Goal: Information Seeking & Learning: Learn about a topic

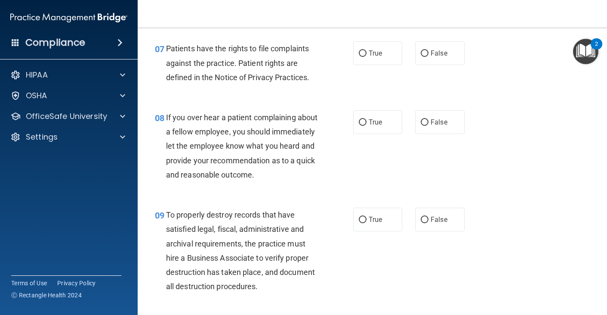
scroll to position [640, 0]
click at [361, 56] on input "True" at bounding box center [363, 53] width 8 height 6
radio input "true"
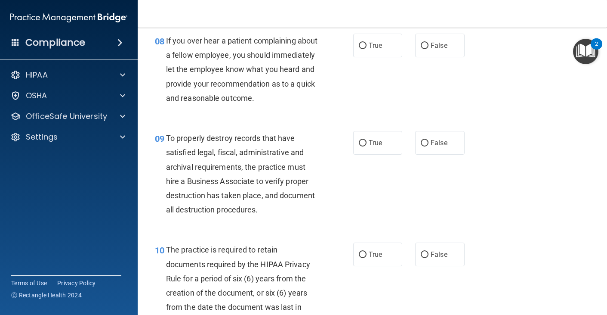
scroll to position [712, 0]
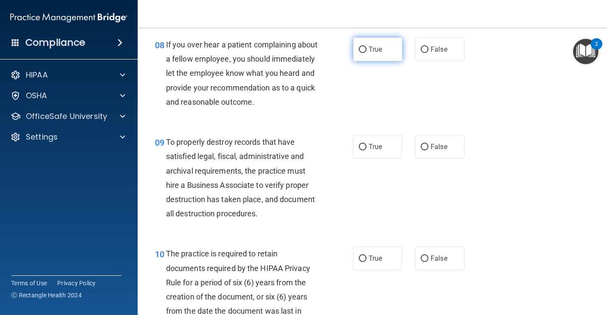
click at [385, 59] on label "True" at bounding box center [378, 49] width 50 height 24
click at [367, 53] on input "True" at bounding box center [363, 49] width 8 height 6
radio input "true"
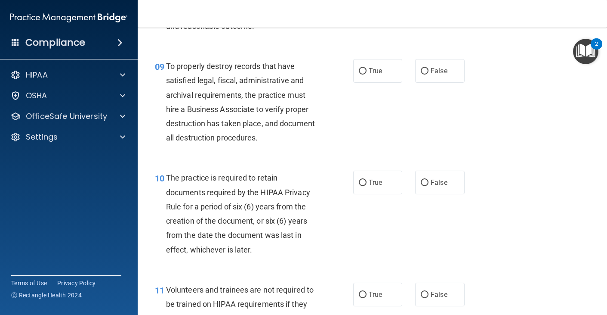
scroll to position [805, 0]
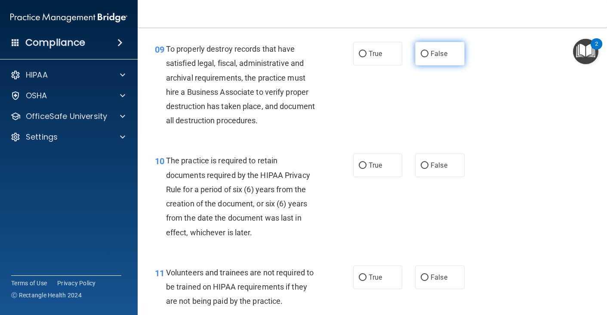
click at [427, 57] on input "False" at bounding box center [425, 54] width 8 height 6
radio input "true"
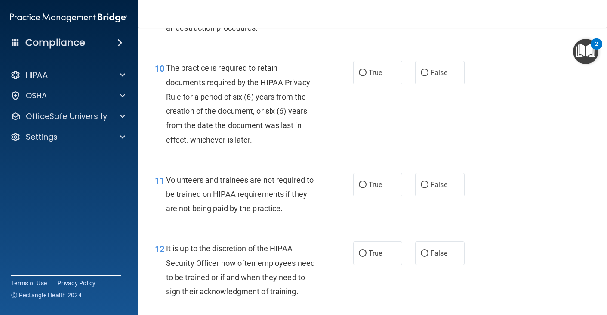
scroll to position [914, 0]
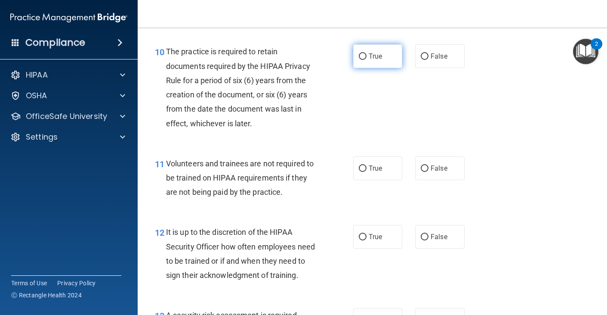
click at [377, 68] on label "True" at bounding box center [378, 56] width 50 height 24
click at [367, 60] on input "True" at bounding box center [363, 56] width 8 height 6
radio input "true"
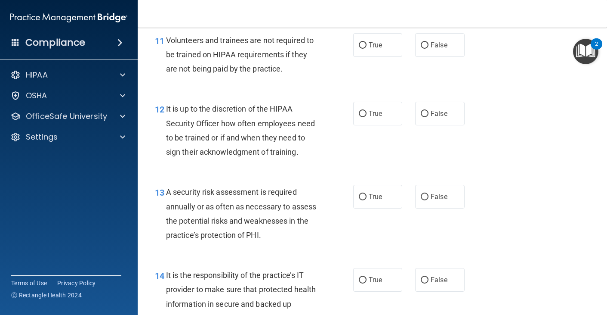
scroll to position [1041, 0]
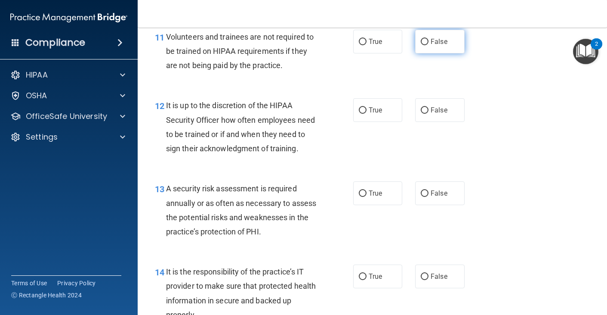
click at [436, 53] on label "False" at bounding box center [440, 42] width 50 height 24
click at [429, 45] on input "False" at bounding box center [425, 42] width 8 height 6
radio input "true"
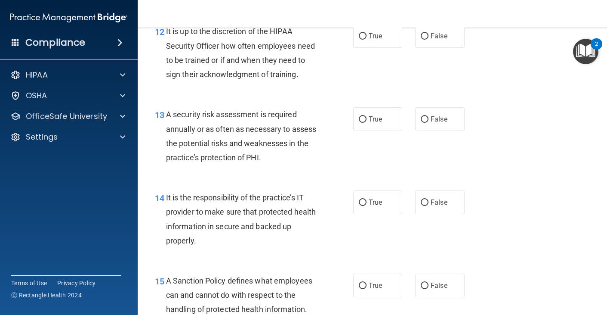
scroll to position [1109, 0]
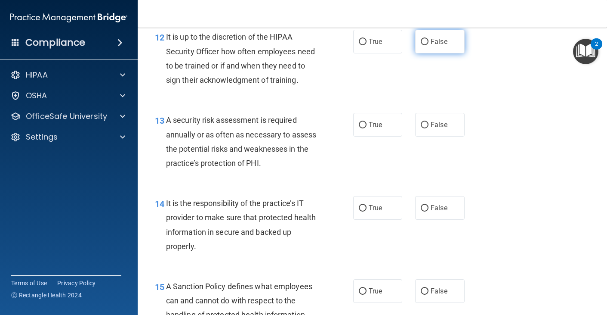
click at [443, 46] on span "False" at bounding box center [439, 41] width 17 height 8
click at [429, 45] on input "False" at bounding box center [425, 42] width 8 height 6
radio input "true"
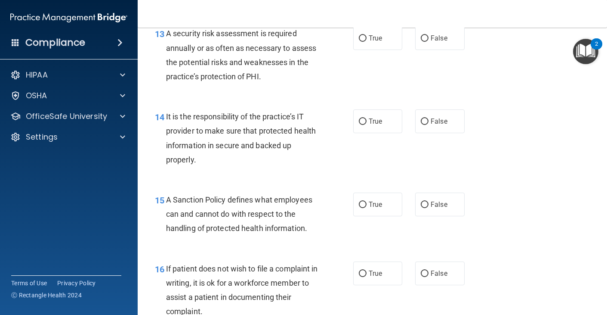
scroll to position [1200, 0]
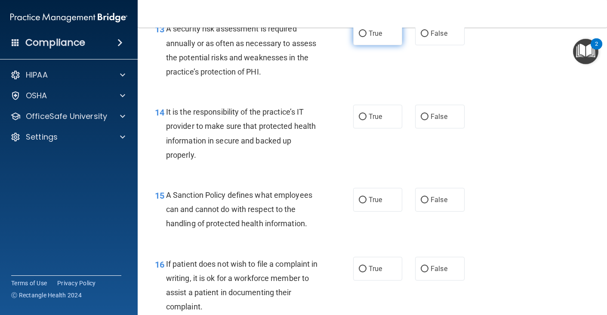
click at [374, 37] on span "True" at bounding box center [375, 33] width 13 height 8
click at [367, 37] on input "True" at bounding box center [363, 34] width 8 height 6
radio input "true"
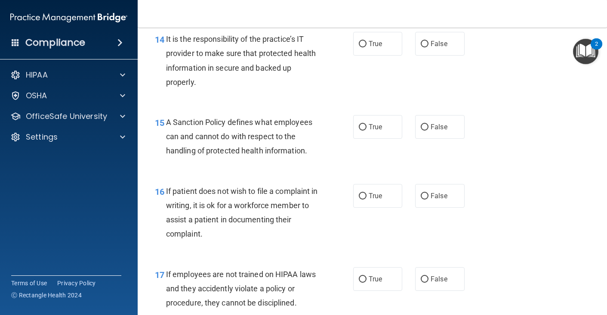
scroll to position [1274, 0]
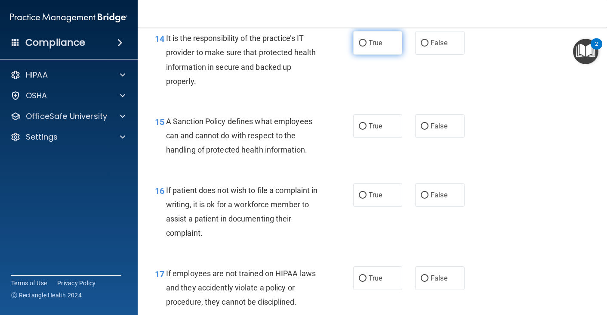
click at [368, 55] on label "True" at bounding box center [378, 43] width 50 height 24
click at [367, 46] on input "True" at bounding box center [363, 43] width 8 height 6
radio input "true"
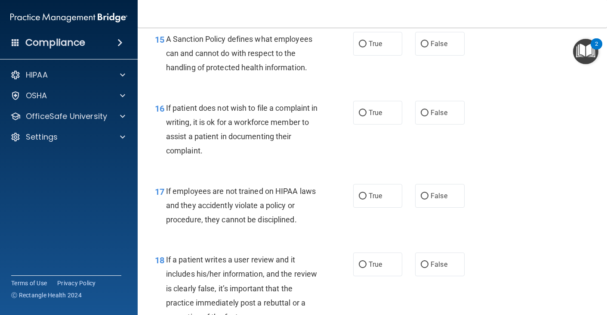
scroll to position [1357, 0]
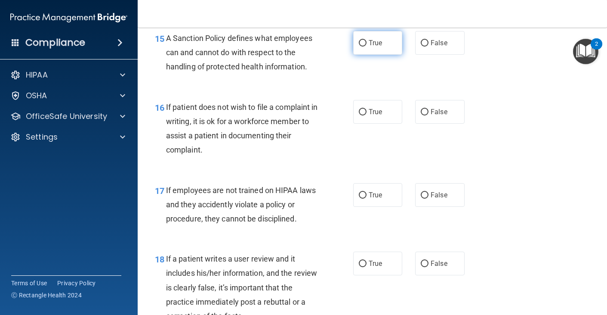
click at [368, 55] on label "True" at bounding box center [378, 43] width 50 height 24
click at [367, 46] on input "True" at bounding box center [363, 43] width 8 height 6
radio input "true"
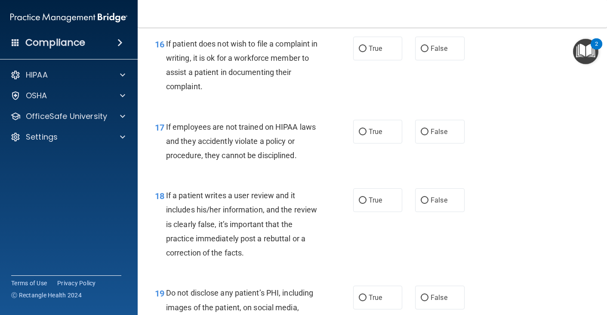
scroll to position [1426, 0]
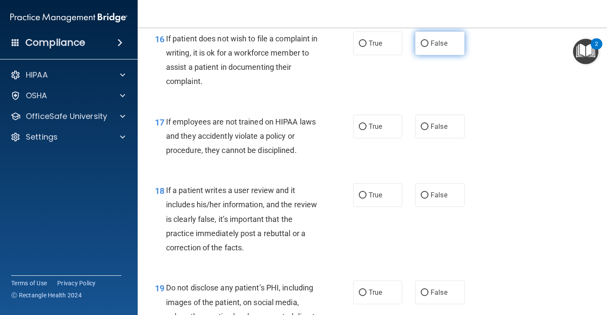
click at [439, 47] on span "False" at bounding box center [439, 43] width 17 height 8
click at [429, 47] on input "False" at bounding box center [425, 43] width 8 height 6
radio input "true"
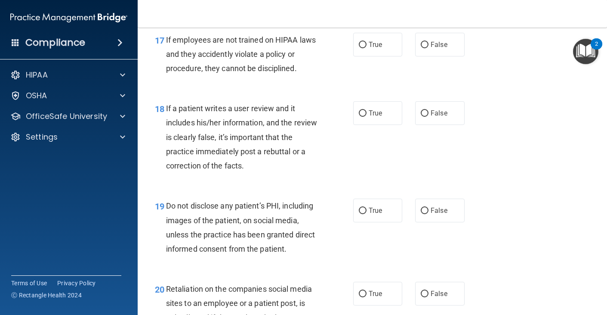
scroll to position [1509, 0]
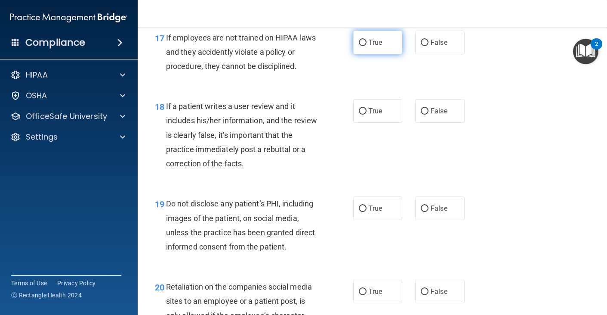
click at [379, 54] on label "True" at bounding box center [378, 43] width 50 height 24
click at [367, 46] on input "True" at bounding box center [363, 43] width 8 height 6
radio input "true"
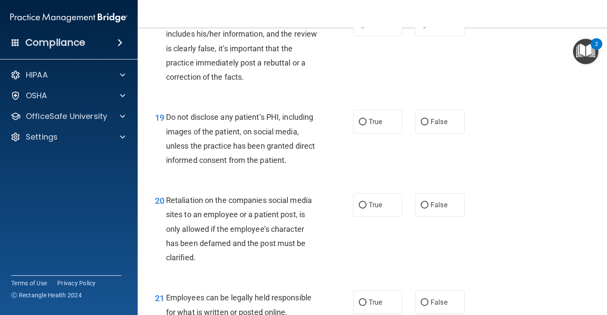
scroll to position [1592, 0]
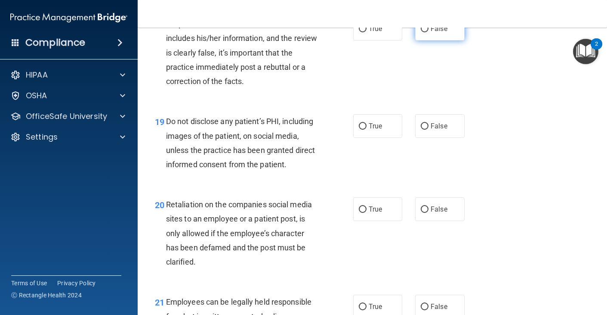
click at [437, 33] on span "False" at bounding box center [439, 29] width 17 height 8
click at [429, 32] on input "False" at bounding box center [425, 29] width 8 height 6
radio input "true"
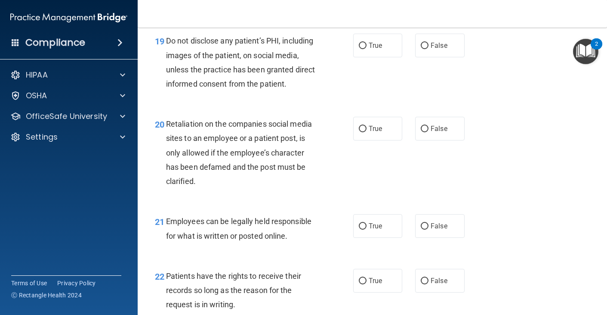
scroll to position [1674, 0]
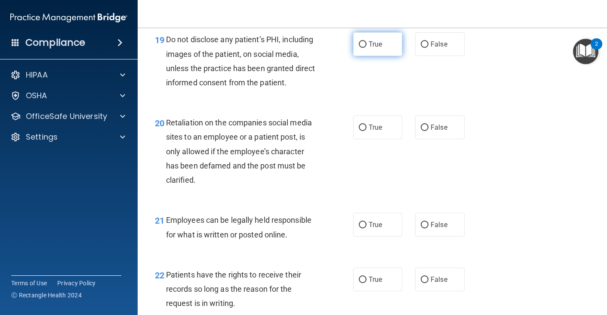
click at [369, 56] on label "True" at bounding box center [378, 44] width 50 height 24
click at [367, 48] on input "True" at bounding box center [363, 44] width 8 height 6
radio input "true"
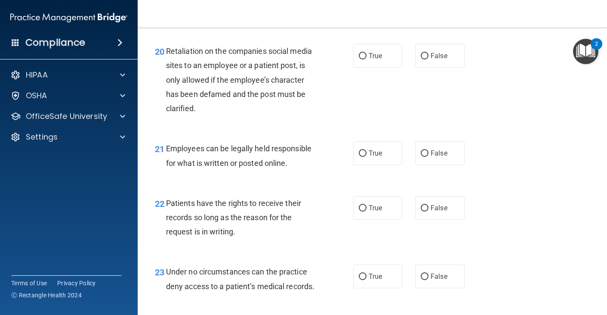
scroll to position [1748, 0]
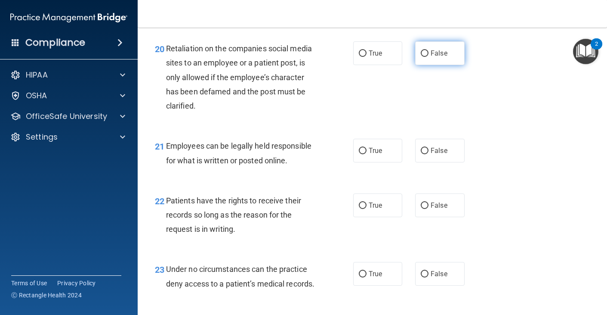
click at [441, 64] on label "False" at bounding box center [440, 53] width 50 height 24
click at [429, 57] on input "False" at bounding box center [425, 53] width 8 height 6
radio input "true"
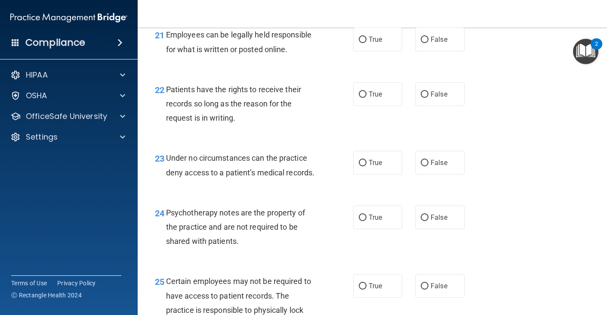
scroll to position [1859, 0]
click at [377, 43] on span "True" at bounding box center [375, 39] width 13 height 8
click at [367, 43] on input "True" at bounding box center [363, 39] width 8 height 6
radio input "true"
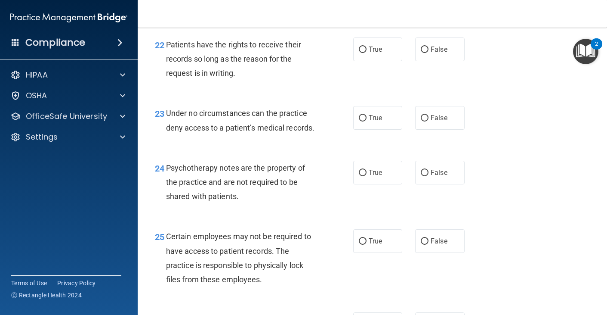
scroll to position [1907, 0]
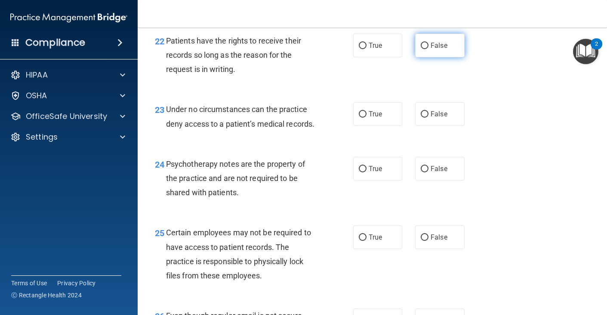
click at [429, 57] on label "False" at bounding box center [440, 46] width 50 height 24
click at [429, 49] on input "False" at bounding box center [425, 46] width 8 height 6
radio input "true"
click at [376, 57] on label "True" at bounding box center [378, 46] width 50 height 24
click at [367, 49] on input "True" at bounding box center [363, 46] width 8 height 6
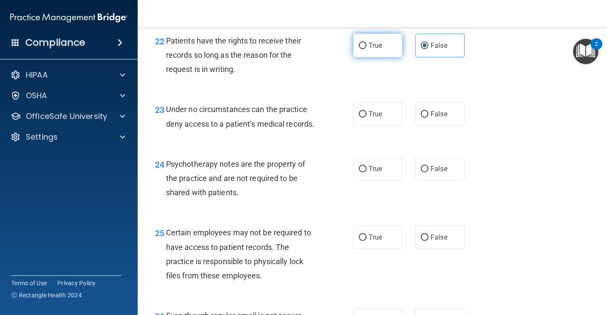
radio input "true"
radio input "false"
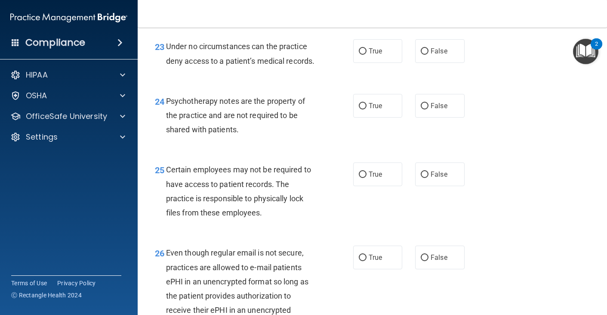
scroll to position [1973, 0]
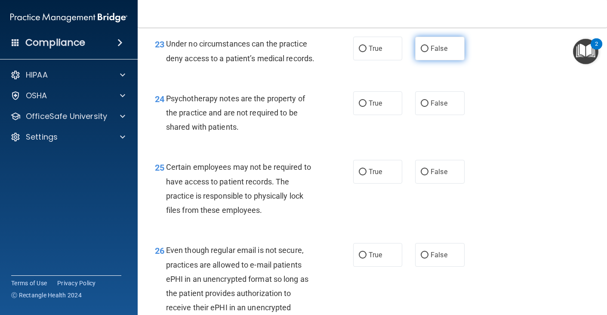
click at [426, 52] on input "False" at bounding box center [425, 49] width 8 height 6
radio input "true"
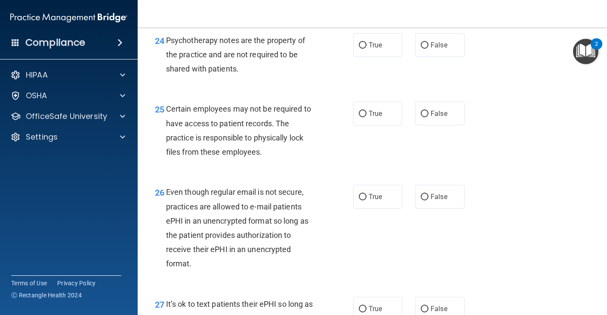
scroll to position [2032, 0]
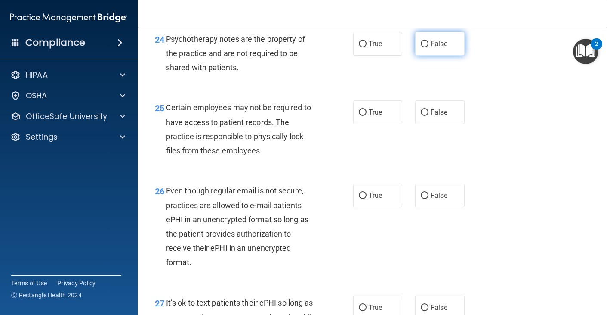
click at [426, 47] on input "False" at bounding box center [425, 44] width 8 height 6
radio input "true"
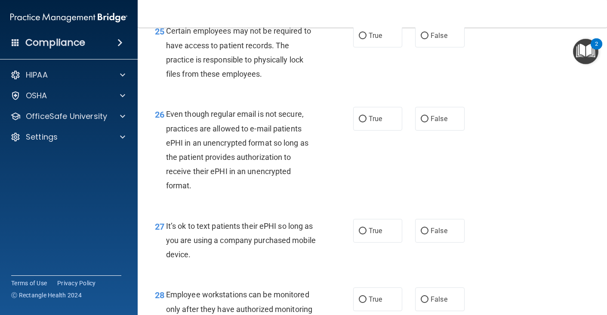
scroll to position [2110, 0]
click at [378, 39] on span "True" at bounding box center [375, 35] width 13 height 8
click at [367, 38] on input "True" at bounding box center [363, 35] width 8 height 6
radio input "true"
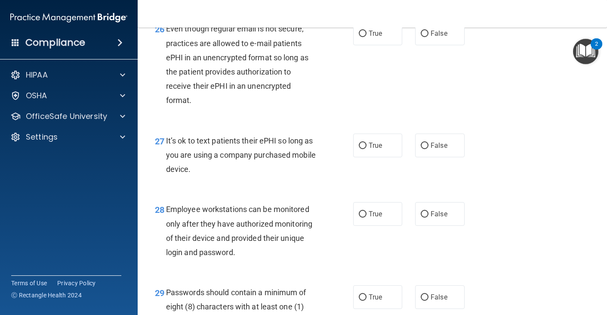
scroll to position [2203, 0]
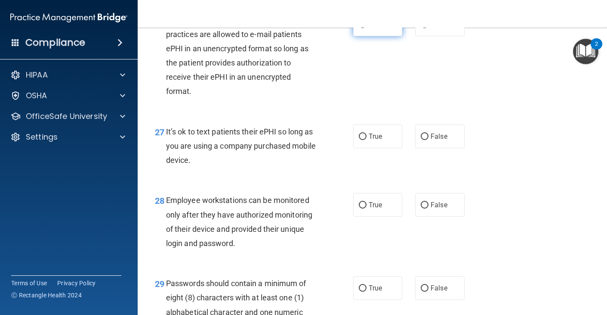
click at [362, 28] on input "True" at bounding box center [363, 25] width 8 height 6
radio input "true"
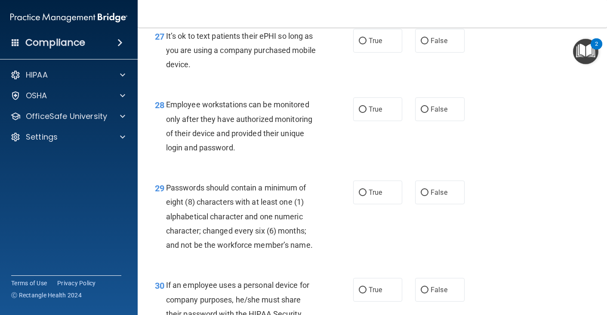
scroll to position [2301, 0]
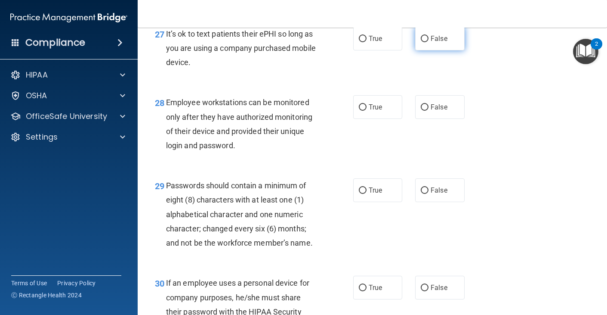
click at [426, 50] on label "False" at bounding box center [440, 39] width 50 height 24
click at [426, 42] on input "False" at bounding box center [425, 39] width 8 height 6
radio input "true"
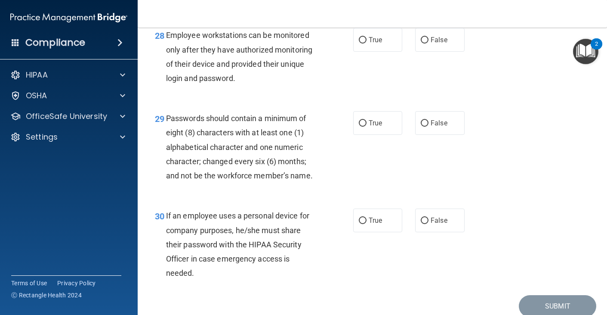
scroll to position [2368, 0]
click at [433, 43] on span "False" at bounding box center [439, 39] width 17 height 8
click at [429, 43] on input "False" at bounding box center [425, 40] width 8 height 6
radio input "true"
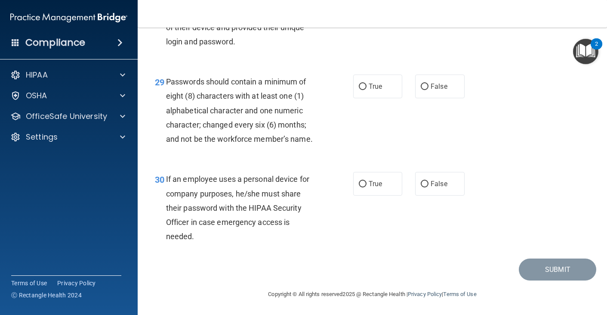
scroll to position [2421, 0]
click at [375, 85] on span "True" at bounding box center [375, 86] width 13 height 8
click at [367, 85] on input "True" at bounding box center [363, 87] width 8 height 6
radio input "true"
click at [438, 184] on span "False" at bounding box center [439, 184] width 17 height 8
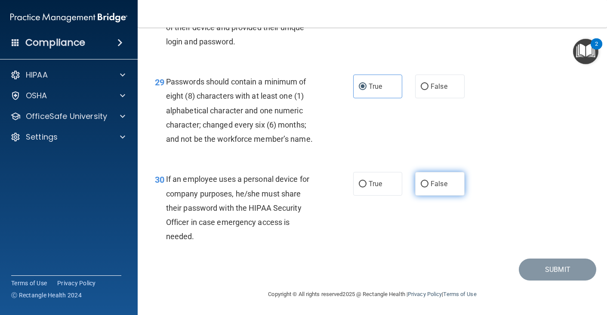
click at [429, 184] on input "False" at bounding box center [425, 184] width 8 height 6
radio input "true"
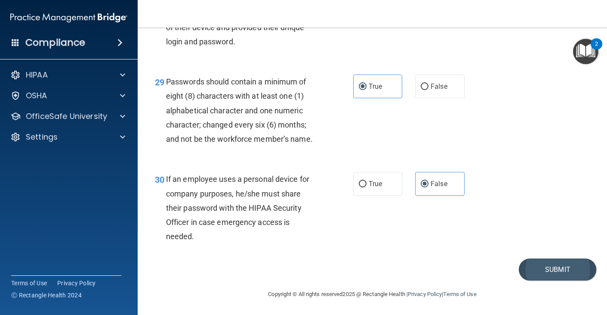
click at [551, 267] on button "Submit" at bounding box center [557, 269] width 77 height 22
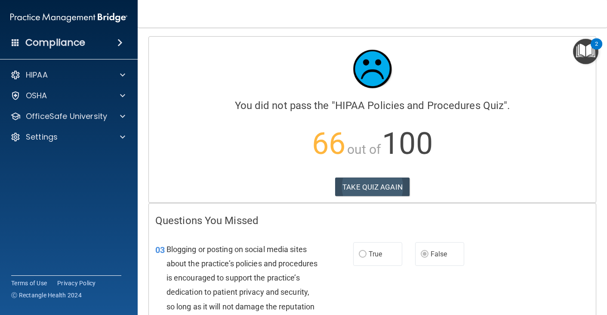
click at [399, 184] on button "TAKE QUIZ AGAIN" at bounding box center [372, 186] width 74 height 19
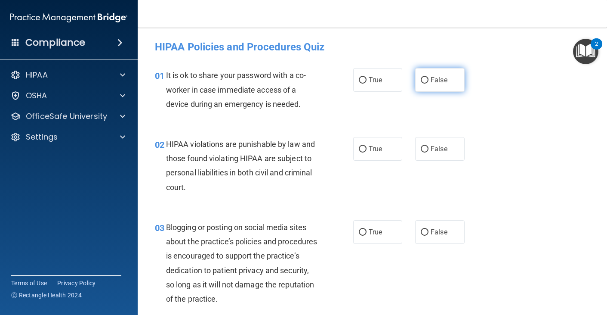
click at [421, 80] on input "False" at bounding box center [425, 80] width 8 height 6
radio input "true"
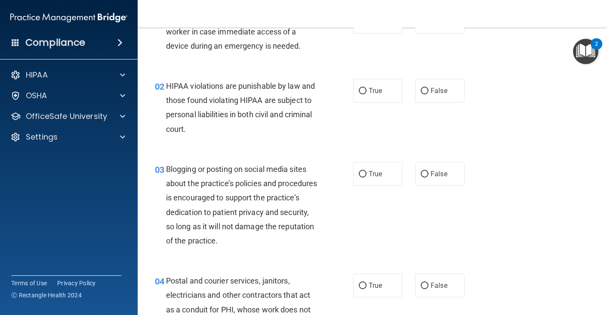
scroll to position [60, 0]
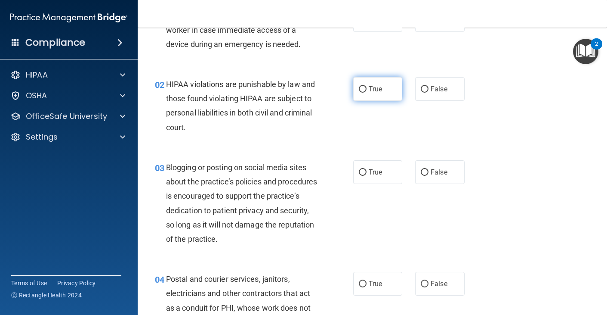
click at [363, 87] on input "True" at bounding box center [363, 89] width 8 height 6
radio input "true"
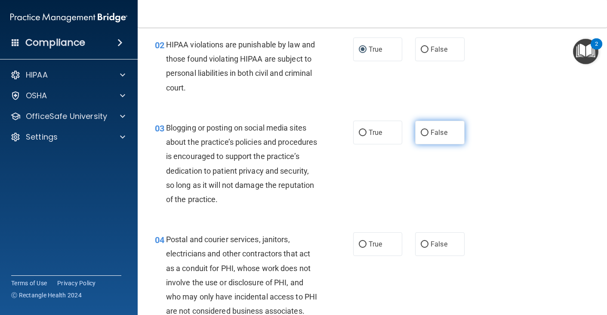
click at [426, 130] on input "False" at bounding box center [425, 133] width 8 height 6
radio input "true"
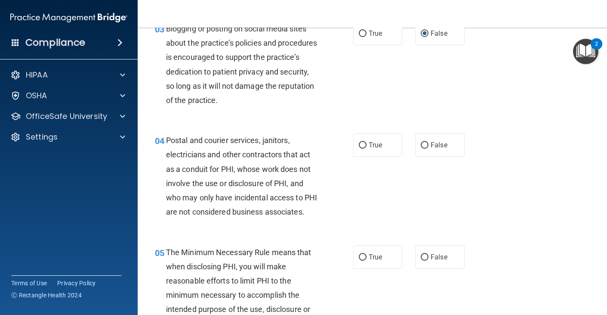
scroll to position [198, 0]
click at [356, 142] on label "True" at bounding box center [378, 145] width 50 height 24
click at [359, 142] on input "True" at bounding box center [363, 145] width 8 height 6
radio input "true"
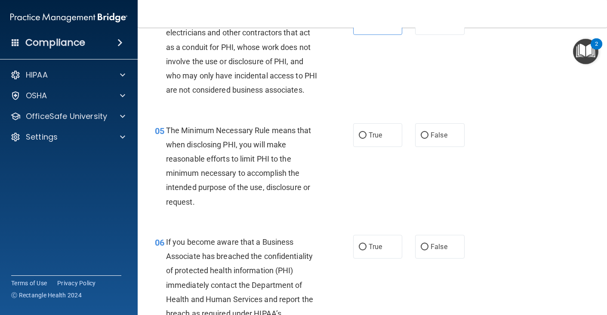
scroll to position [321, 0]
click at [365, 146] on label "True" at bounding box center [378, 134] width 50 height 24
click at [365, 138] on input "True" at bounding box center [363, 134] width 8 height 6
radio input "true"
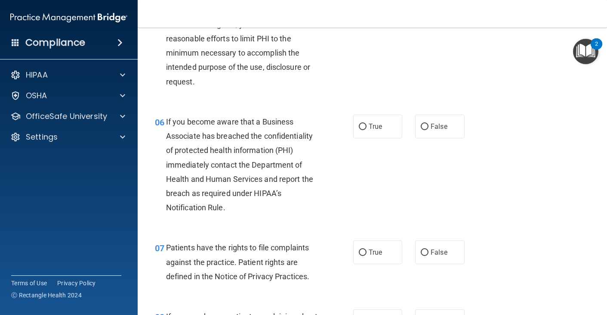
scroll to position [441, 0]
click at [440, 132] on label "False" at bounding box center [440, 126] width 50 height 24
click at [429, 129] on input "False" at bounding box center [425, 126] width 8 height 6
radio input "true"
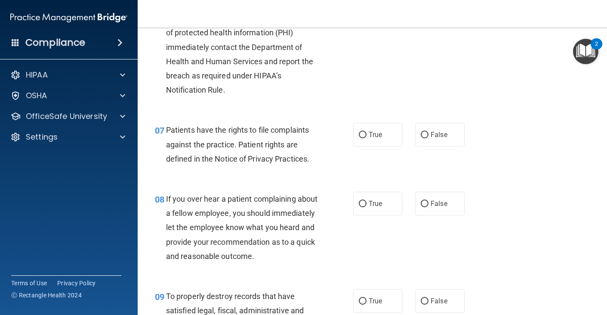
scroll to position [559, 0]
click at [371, 139] on label "True" at bounding box center [378, 134] width 50 height 24
click at [367, 137] on input "True" at bounding box center [363, 134] width 8 height 6
radio input "true"
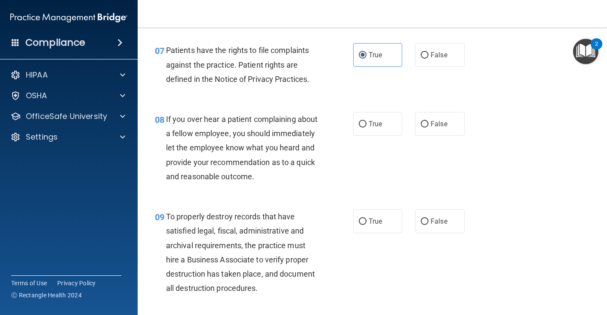
scroll to position [638, 0]
click at [415, 135] on div "True False" at bounding box center [412, 124] width 118 height 24
click at [427, 127] on input "False" at bounding box center [425, 124] width 8 height 6
radio input "true"
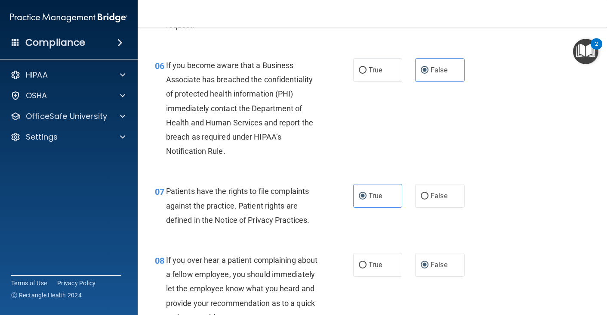
scroll to position [496, 0]
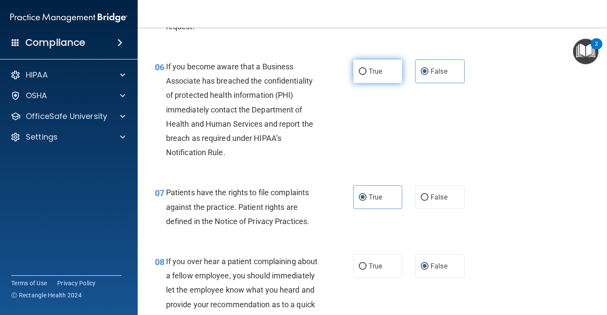
click at [361, 83] on label "True" at bounding box center [378, 71] width 50 height 24
click at [361, 75] on input "True" at bounding box center [363, 71] width 8 height 6
radio input "true"
radio input "false"
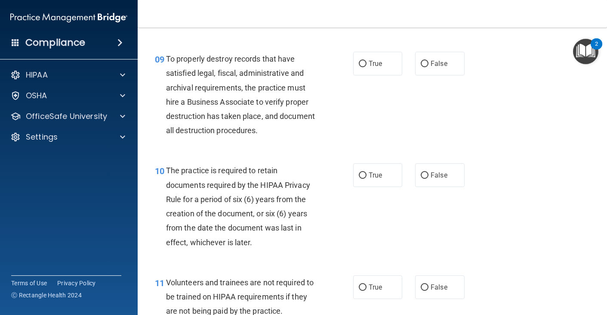
scroll to position [797, 0]
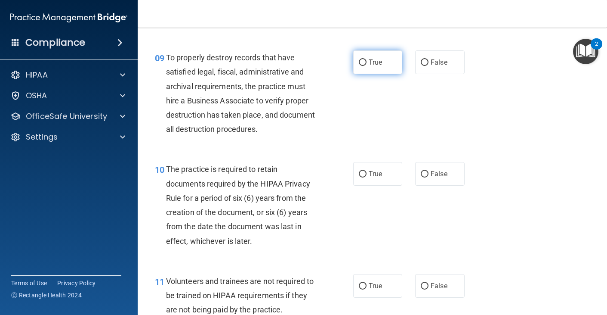
click at [371, 66] on span "True" at bounding box center [375, 62] width 13 height 8
click at [367, 66] on input "True" at bounding box center [363, 62] width 8 height 6
radio input "true"
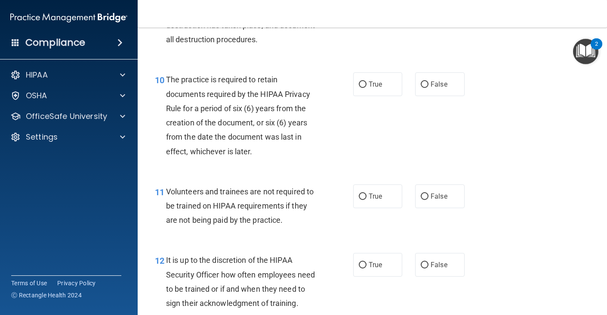
scroll to position [887, 0]
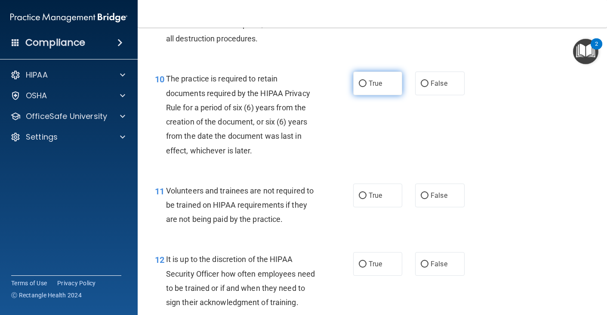
click at [375, 87] on span "True" at bounding box center [375, 83] width 13 height 8
click at [367, 87] on input "True" at bounding box center [363, 84] width 8 height 6
radio input "true"
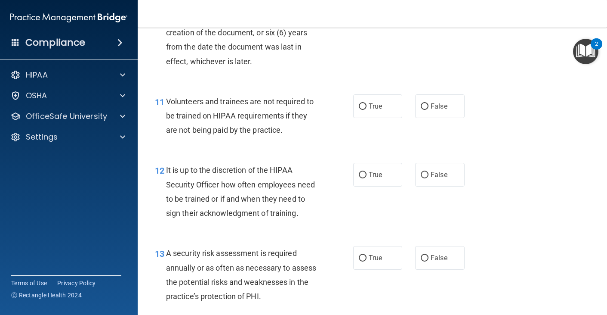
scroll to position [977, 0]
click at [423, 109] on input "False" at bounding box center [425, 105] width 8 height 6
radio input "true"
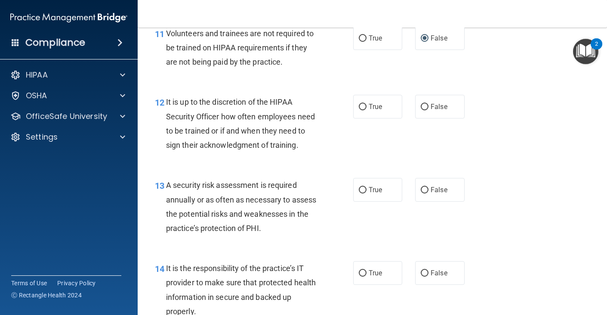
scroll to position [1045, 0]
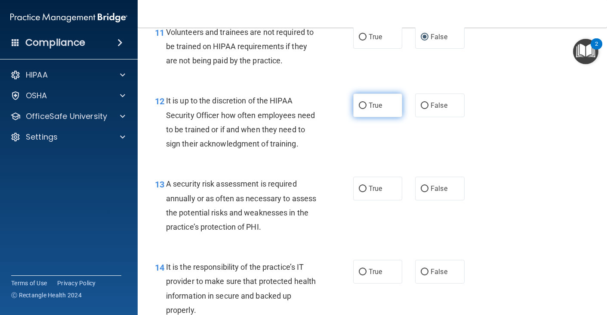
click at [372, 109] on span "True" at bounding box center [375, 105] width 13 height 8
click at [367, 109] on input "True" at bounding box center [363, 105] width 8 height 6
radio input "true"
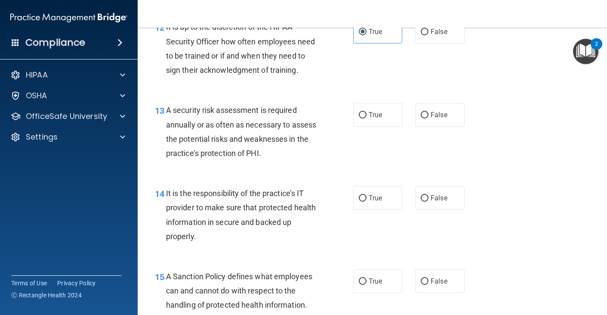
scroll to position [1121, 0]
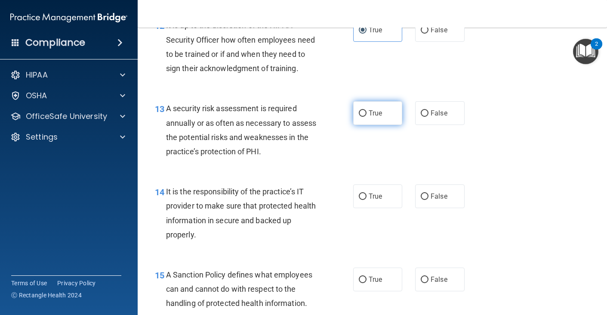
click at [371, 125] on label "True" at bounding box center [378, 113] width 50 height 24
click at [367, 117] on input "True" at bounding box center [363, 113] width 8 height 6
radio input "true"
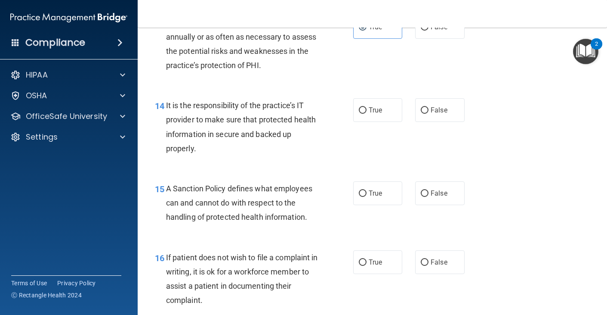
scroll to position [1210, 0]
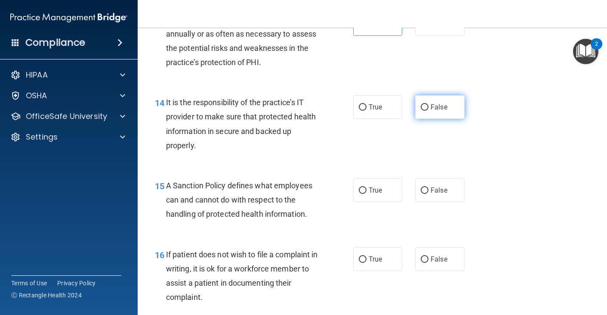
click at [425, 111] on input "False" at bounding box center [425, 107] width 8 height 6
radio input "true"
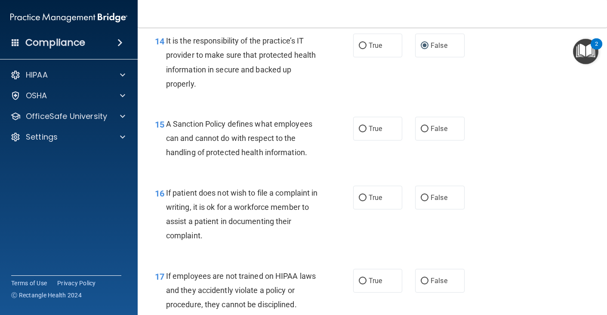
scroll to position [1281, 0]
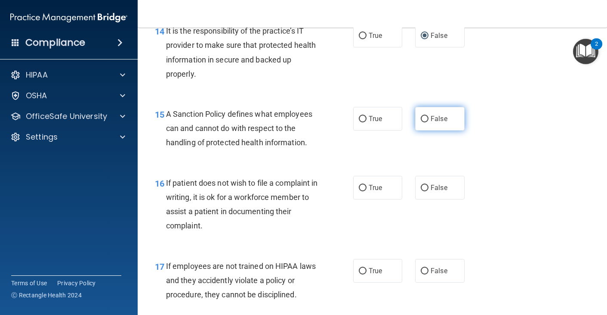
click at [425, 122] on input "False" at bounding box center [425, 119] width 8 height 6
radio input "true"
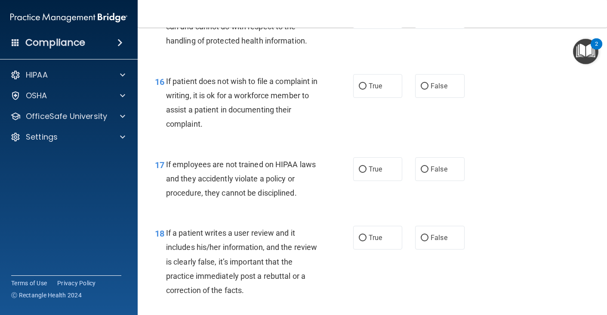
scroll to position [1383, 0]
click at [439, 90] on span "False" at bounding box center [439, 85] width 17 height 8
click at [429, 89] on input "False" at bounding box center [425, 86] width 8 height 6
radio input "true"
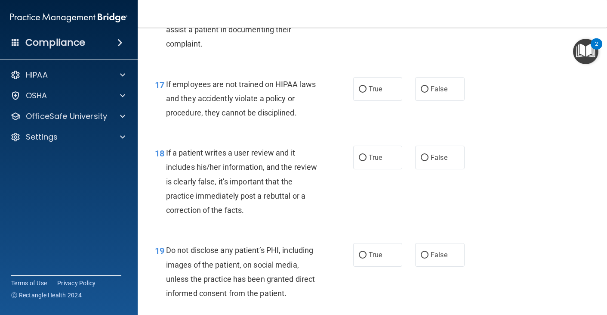
scroll to position [1465, 0]
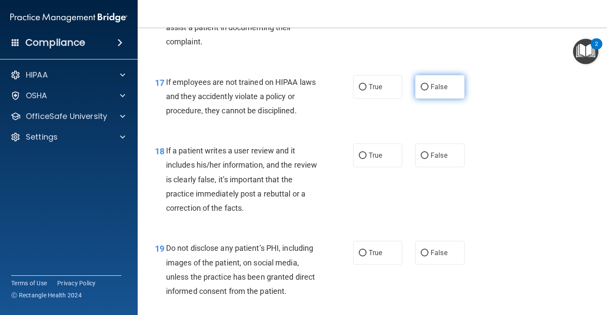
click at [421, 99] on label "False" at bounding box center [440, 87] width 50 height 24
click at [421, 90] on input "False" at bounding box center [425, 87] width 8 height 6
radio input "true"
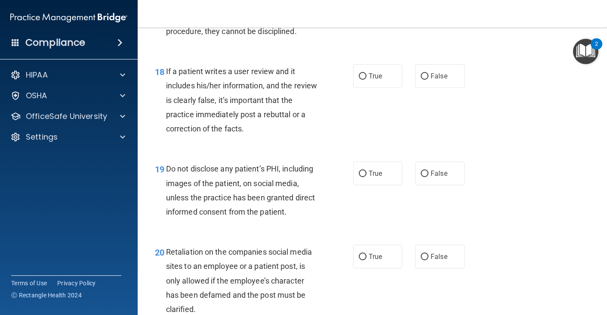
scroll to position [1546, 0]
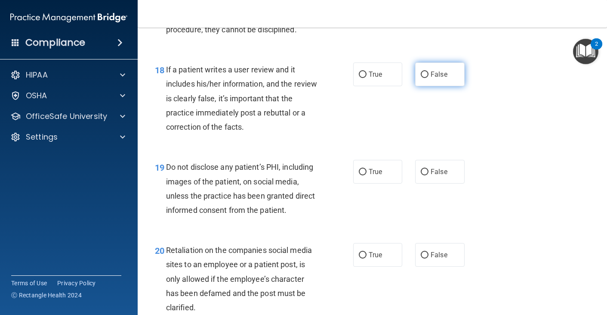
click at [438, 78] on span "False" at bounding box center [439, 74] width 17 height 8
click at [429, 78] on input "False" at bounding box center [425, 74] width 8 height 6
radio input "true"
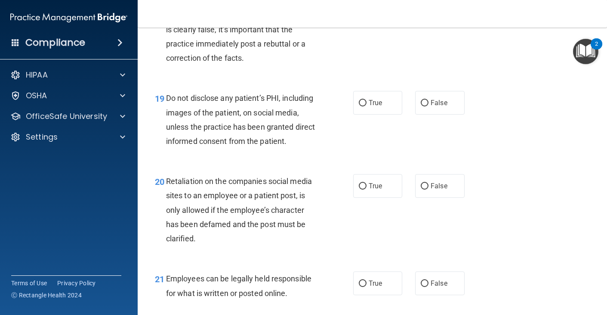
scroll to position [1616, 0]
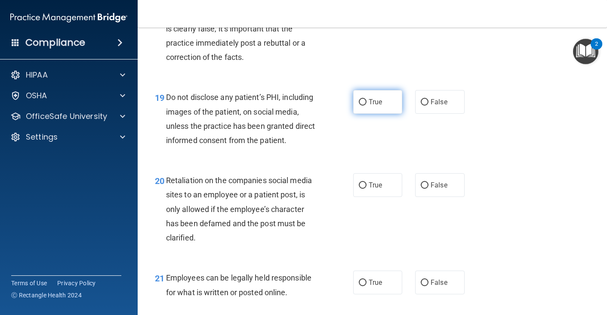
click at [372, 106] on span "True" at bounding box center [375, 102] width 13 height 8
click at [367, 105] on input "True" at bounding box center [363, 102] width 8 height 6
radio input "true"
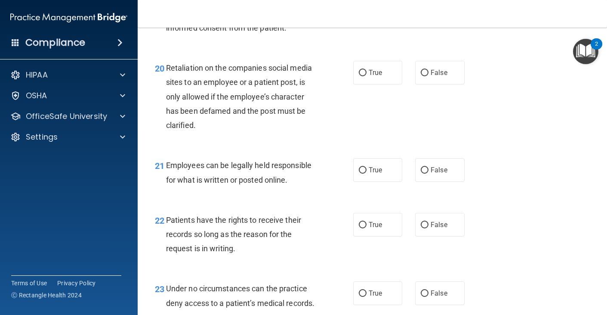
scroll to position [1735, 0]
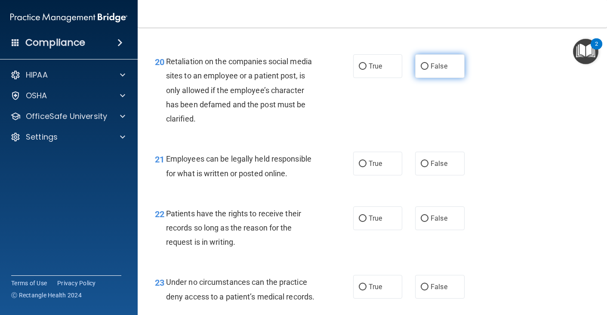
click at [425, 70] on input "False" at bounding box center [425, 66] width 8 height 6
radio input "true"
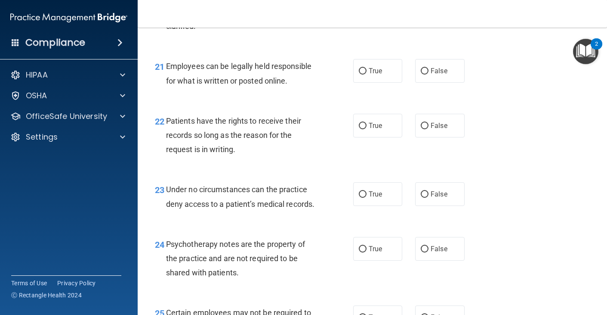
scroll to position [1828, 0]
click at [360, 82] on label "True" at bounding box center [378, 71] width 50 height 24
click at [360, 74] on input "True" at bounding box center [363, 71] width 8 height 6
radio input "true"
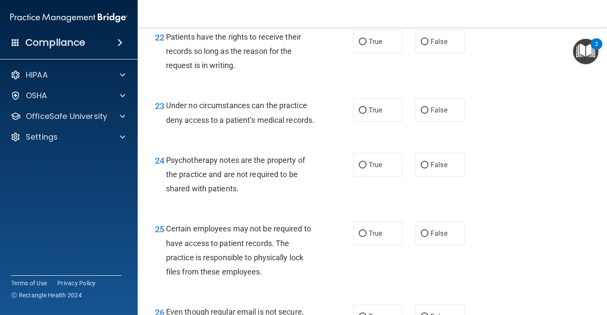
scroll to position [1912, 0]
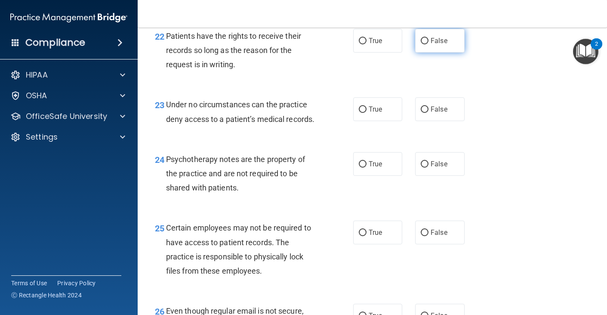
click at [428, 53] on label "False" at bounding box center [440, 41] width 50 height 24
click at [428, 44] on input "False" at bounding box center [425, 41] width 8 height 6
radio input "true"
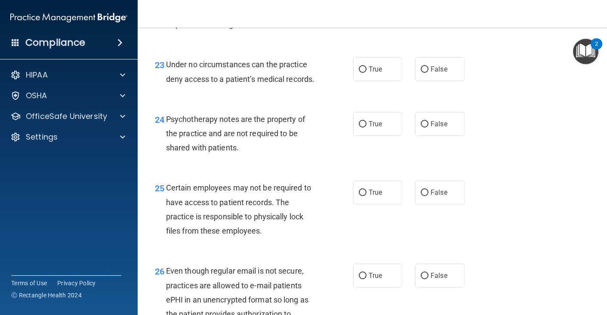
scroll to position [1953, 0]
drag, startPoint x: 368, startPoint y: 94, endPoint x: 344, endPoint y: 120, distance: 35.3
click at [344, 120] on div "24 Psychotherapy notes are the property of the practice and are not required to…" at bounding box center [373, 135] width 448 height 69
click at [432, 73] on span "False" at bounding box center [439, 69] width 17 height 8
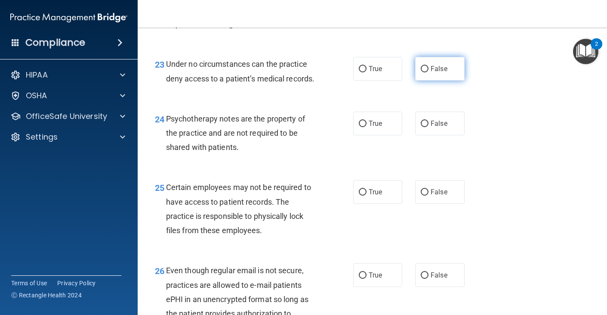
click at [429, 72] on input "False" at bounding box center [425, 69] width 8 height 6
radio input "true"
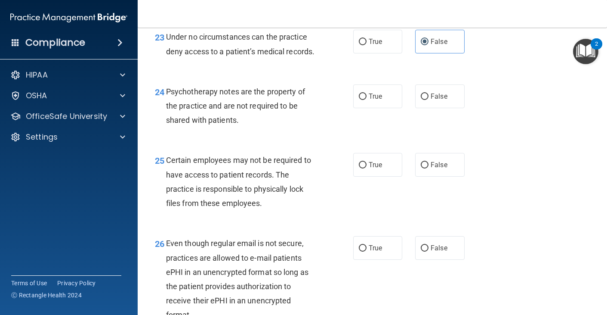
scroll to position [1981, 0]
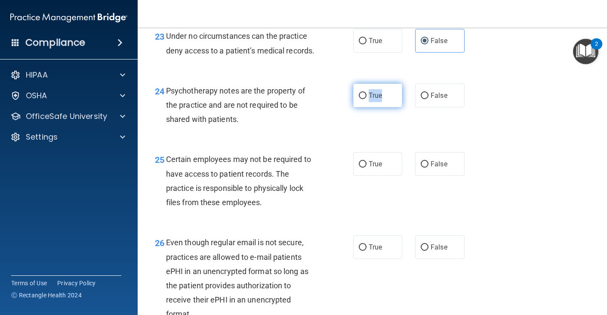
click at [369, 107] on label "True" at bounding box center [378, 96] width 50 height 24
click at [367, 99] on input "True" at bounding box center [363, 96] width 8 height 6
radio input "true"
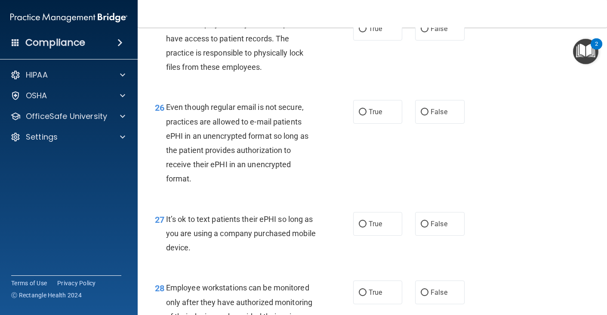
scroll to position [2115, 0]
click at [370, 34] on span "True" at bounding box center [375, 29] width 13 height 8
click at [367, 33] on input "True" at bounding box center [363, 30] width 8 height 6
radio input "true"
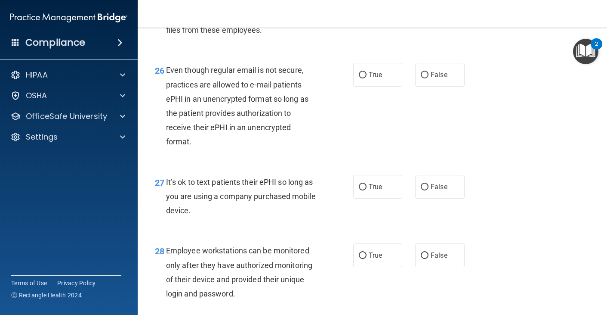
scroll to position [2156, 0]
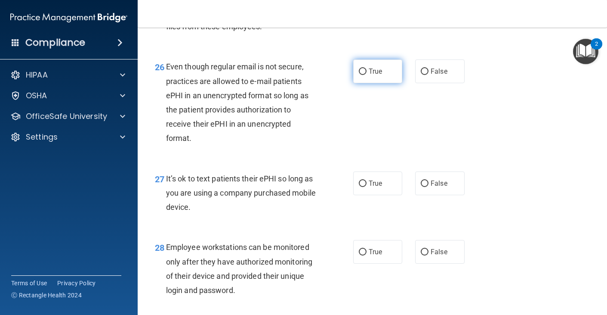
click at [387, 83] on label "True" at bounding box center [378, 71] width 50 height 24
click at [367, 75] on input "True" at bounding box center [363, 71] width 8 height 6
radio input "true"
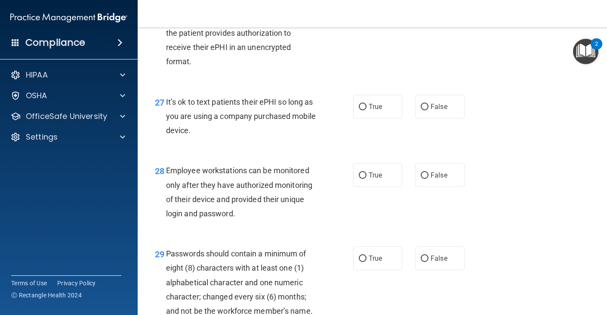
scroll to position [2244, 0]
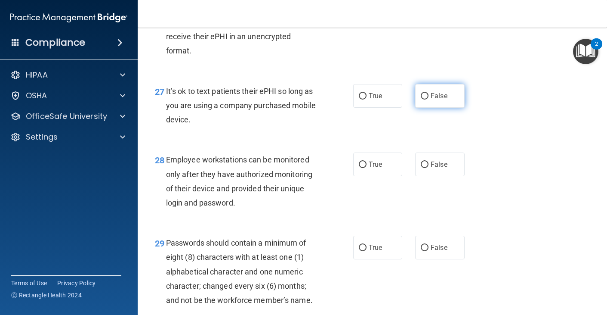
click at [428, 108] on label "False" at bounding box center [440, 96] width 50 height 24
click at [428, 99] on input "False" at bounding box center [425, 96] width 8 height 6
radio input "true"
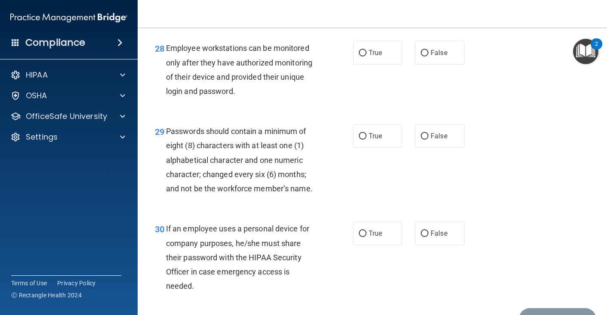
scroll to position [2356, 0]
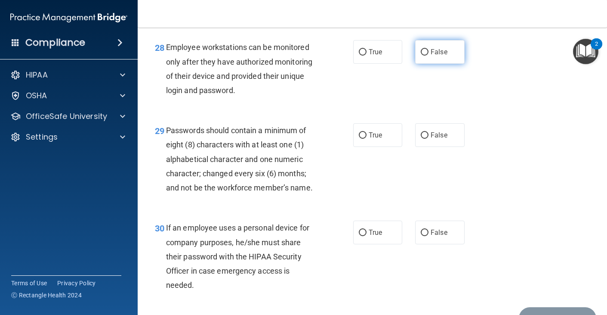
click at [428, 56] on input "False" at bounding box center [425, 52] width 8 height 6
radio input "true"
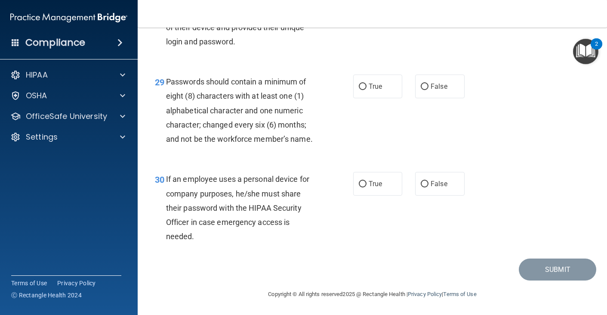
scroll to position [2416, 0]
click at [372, 90] on span "True" at bounding box center [375, 86] width 13 height 8
click at [367, 90] on input "True" at bounding box center [363, 87] width 8 height 6
radio input "true"
click at [430, 184] on label "False" at bounding box center [440, 184] width 50 height 24
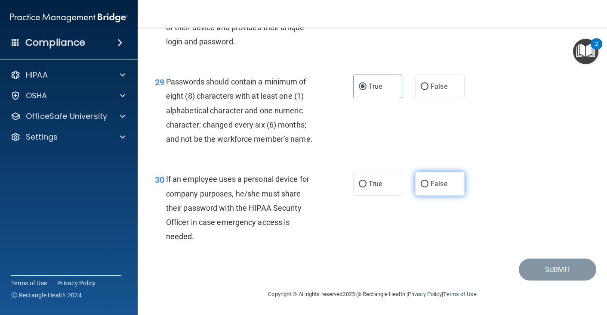
click at [429, 184] on input "False" at bounding box center [425, 184] width 8 height 6
radio input "true"
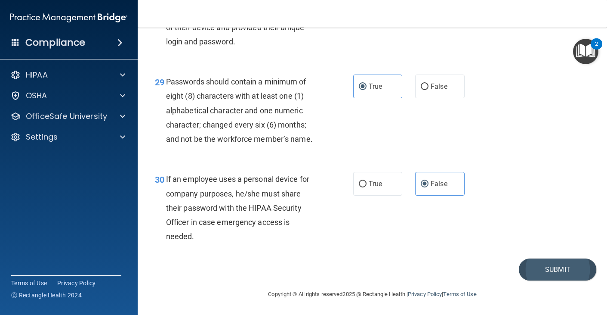
click at [548, 278] on button "Submit" at bounding box center [557, 269] width 77 height 22
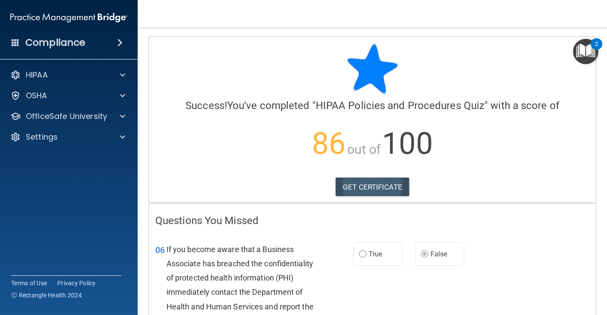
click at [385, 184] on link "GET CERTIFICATE" at bounding box center [373, 186] width 74 height 19
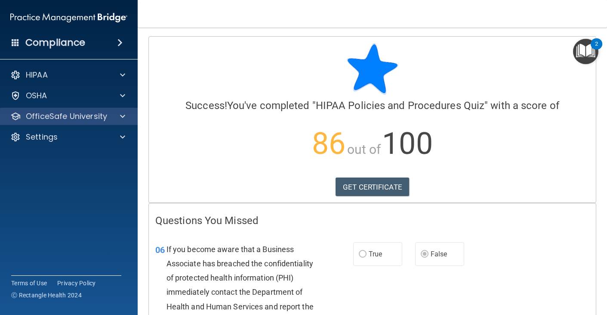
click at [120, 114] on span at bounding box center [122, 116] width 5 height 10
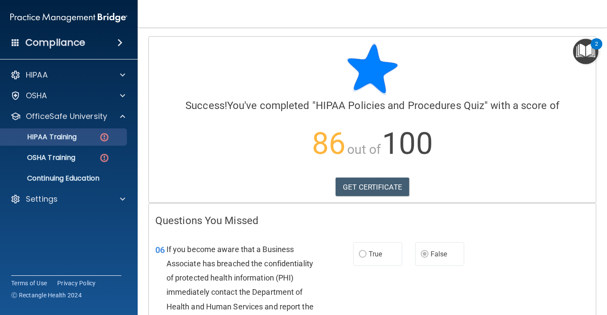
click at [50, 139] on p "HIPAA Training" at bounding box center [41, 137] width 71 height 9
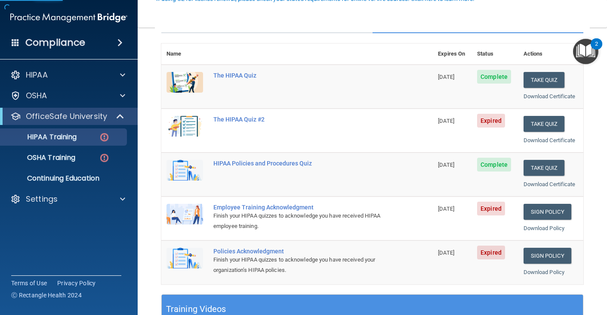
scroll to position [88, 0]
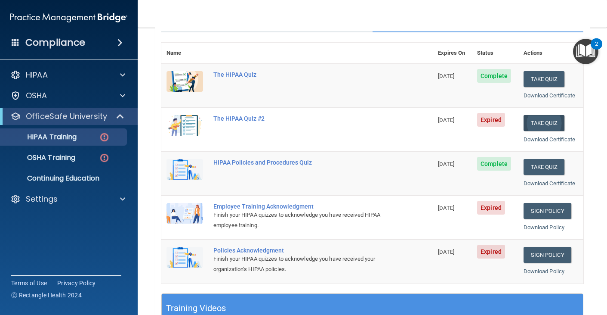
click at [552, 117] on button "Take Quiz" at bounding box center [544, 123] width 41 height 16
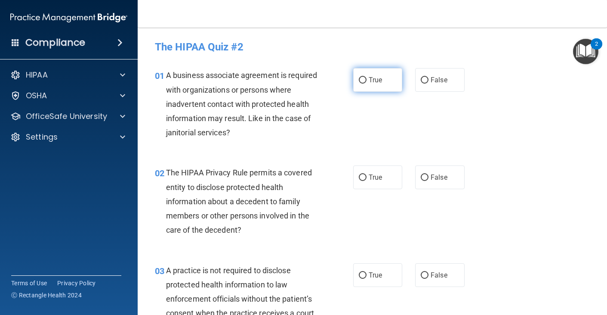
click at [360, 83] on input "True" at bounding box center [363, 80] width 8 height 6
radio input "true"
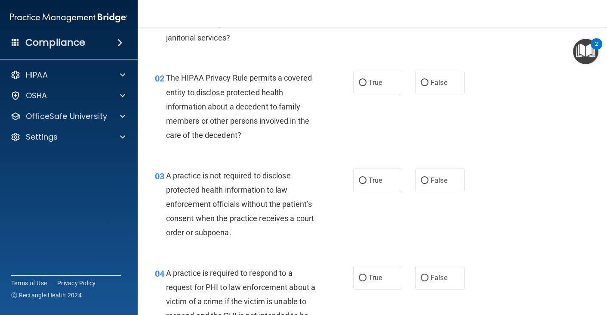
scroll to position [96, 0]
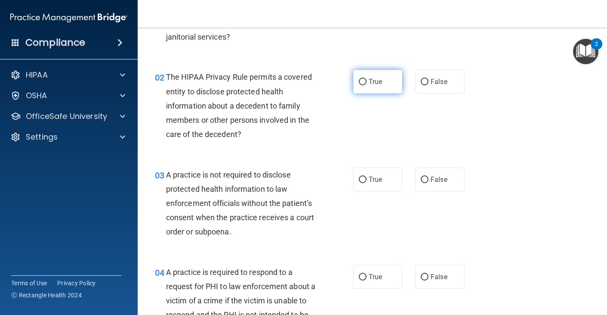
click at [373, 82] on span "True" at bounding box center [375, 81] width 13 height 8
click at [367, 82] on input "True" at bounding box center [363, 82] width 8 height 6
radio input "true"
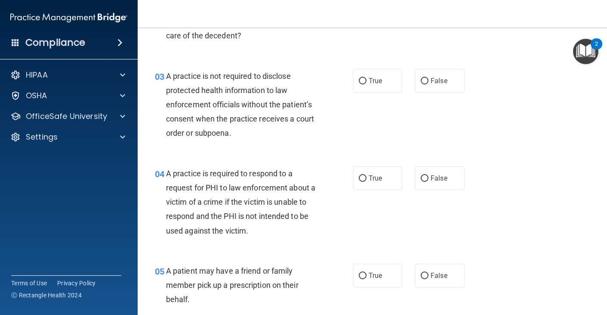
scroll to position [195, 0]
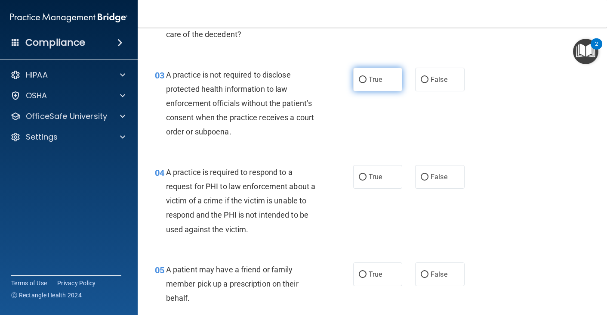
click at [367, 68] on label "True" at bounding box center [378, 80] width 50 height 24
click at [367, 77] on input "True" at bounding box center [363, 80] width 8 height 6
radio input "true"
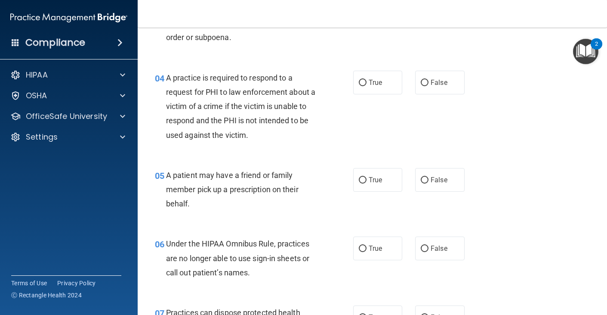
scroll to position [294, 0]
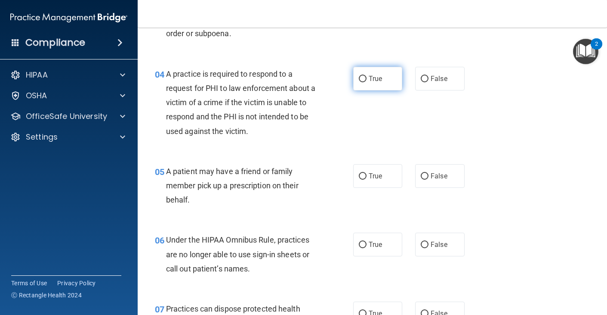
click at [363, 80] on input "True" at bounding box center [363, 79] width 8 height 6
radio input "true"
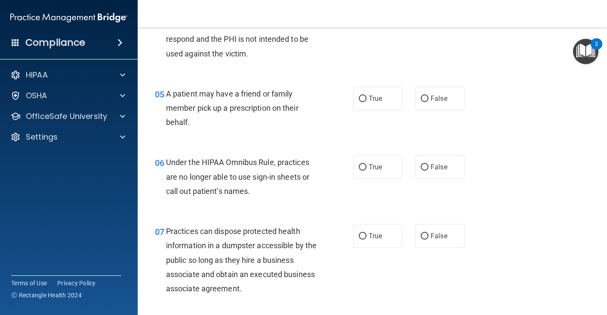
scroll to position [373, 0]
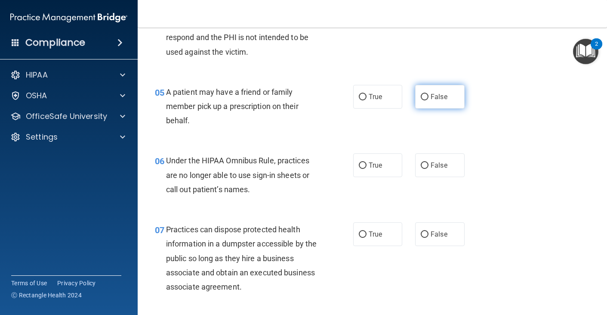
click at [437, 99] on label "False" at bounding box center [440, 97] width 50 height 24
click at [429, 99] on input "False" at bounding box center [425, 97] width 8 height 6
radio input "true"
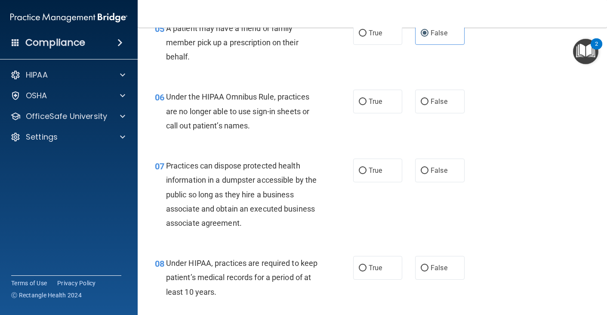
scroll to position [440, 0]
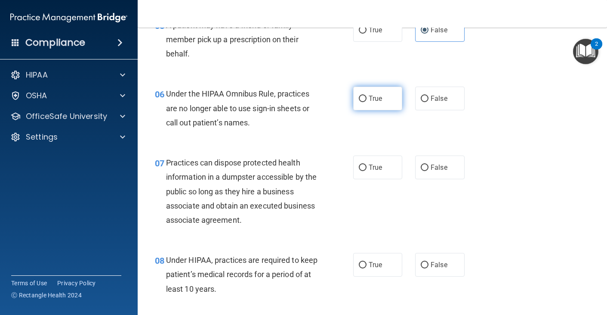
click at [382, 94] on span "True" at bounding box center [375, 98] width 13 height 8
click at [367, 96] on input "True" at bounding box center [363, 99] width 8 height 6
radio input "true"
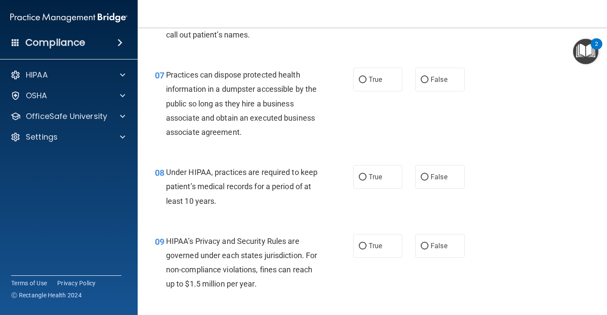
scroll to position [535, 0]
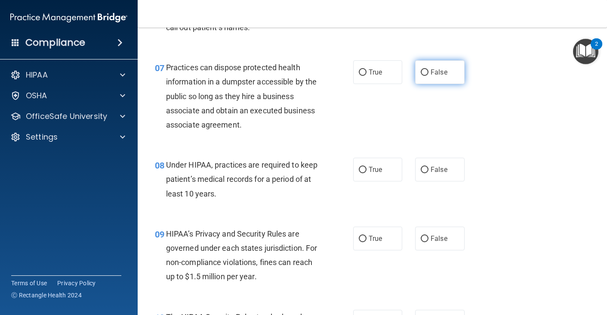
click at [424, 74] on label "False" at bounding box center [440, 72] width 50 height 24
click at [424, 74] on input "False" at bounding box center [425, 72] width 8 height 6
radio input "true"
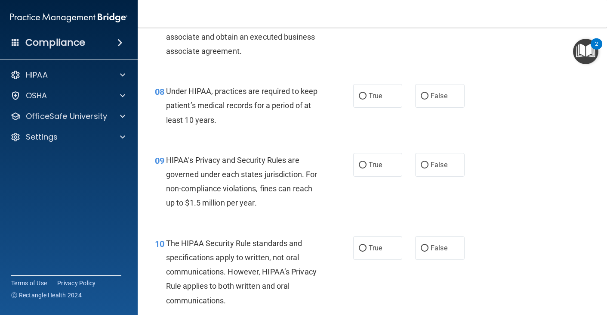
scroll to position [611, 0]
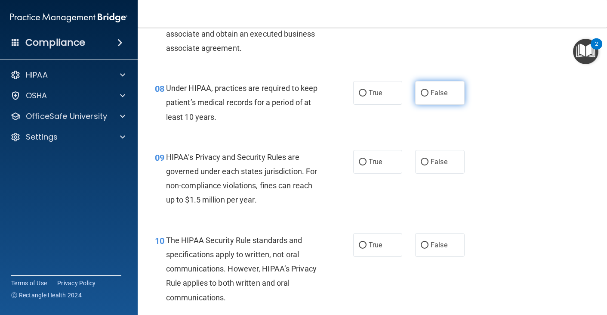
click at [432, 93] on span "False" at bounding box center [439, 93] width 17 height 8
click at [429, 93] on input "False" at bounding box center [425, 93] width 8 height 6
radio input "true"
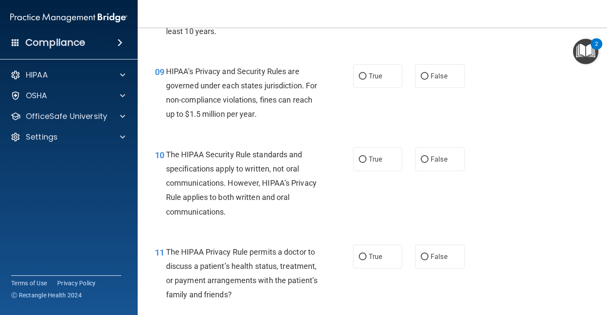
scroll to position [697, 0]
click at [448, 69] on label "False" at bounding box center [440, 76] width 50 height 24
click at [429, 73] on input "False" at bounding box center [425, 76] width 8 height 6
radio input "true"
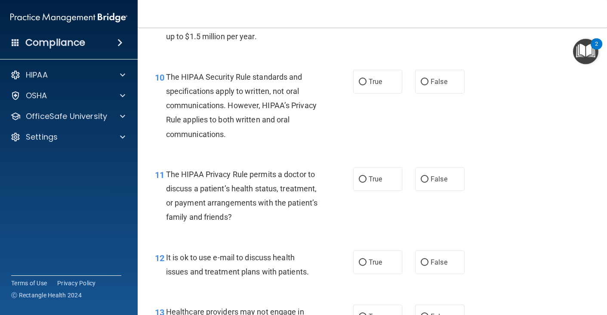
scroll to position [780, 0]
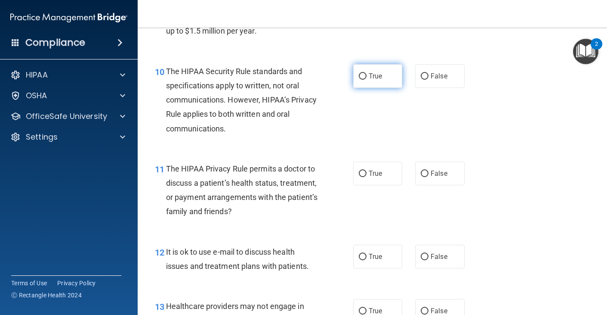
click at [382, 78] on label "True" at bounding box center [378, 76] width 50 height 24
click at [367, 78] on input "True" at bounding box center [363, 76] width 8 height 6
radio input "true"
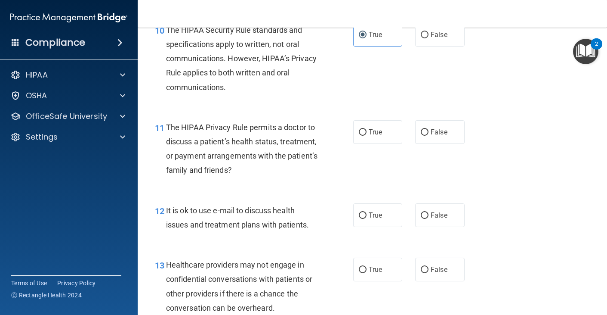
scroll to position [824, 0]
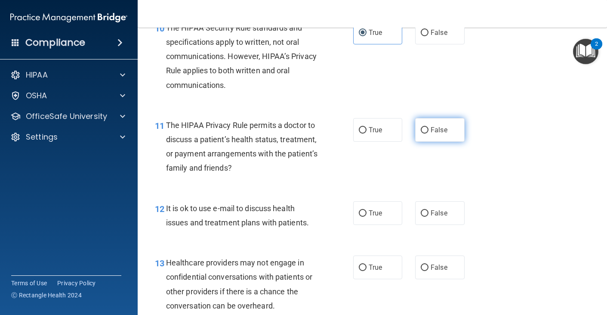
click at [431, 124] on label "False" at bounding box center [440, 130] width 50 height 24
click at [429, 127] on input "False" at bounding box center [425, 130] width 8 height 6
radio input "true"
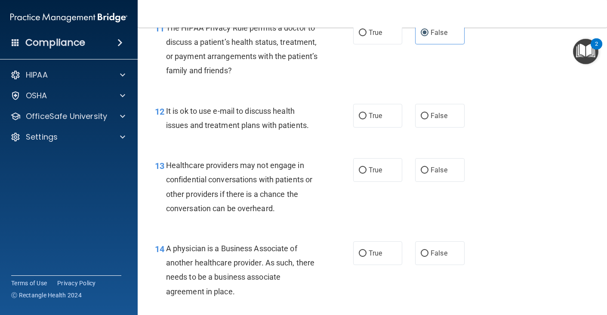
scroll to position [927, 0]
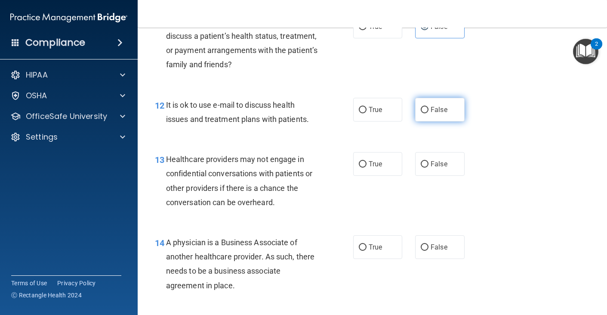
click at [440, 108] on span "False" at bounding box center [439, 109] width 17 height 8
click at [429, 108] on input "False" at bounding box center [425, 110] width 8 height 6
radio input "true"
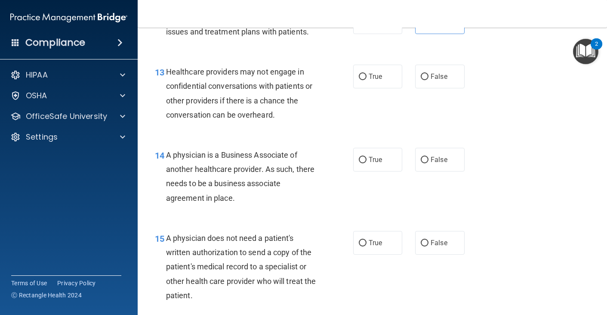
scroll to position [1015, 0]
click at [381, 66] on label "True" at bounding box center [378, 76] width 50 height 24
click at [367, 73] on input "True" at bounding box center [363, 76] width 8 height 6
radio input "true"
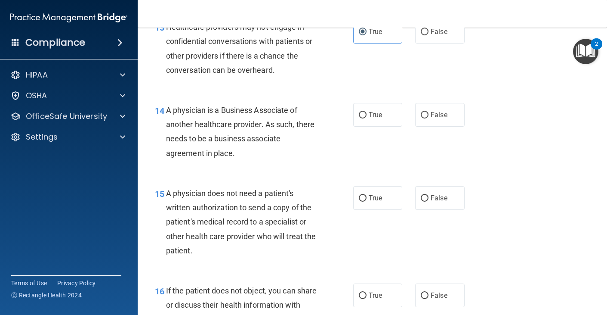
scroll to position [1062, 0]
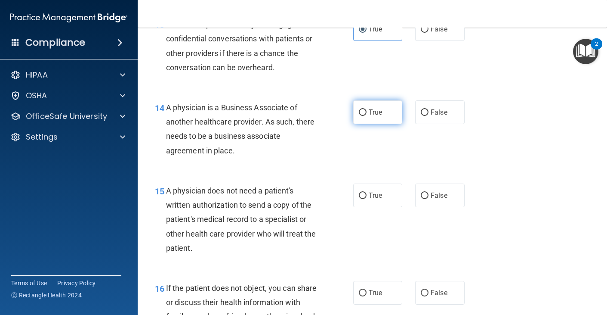
click at [368, 108] on label "True" at bounding box center [378, 112] width 50 height 24
click at [367, 109] on input "True" at bounding box center [363, 112] width 8 height 6
radio input "true"
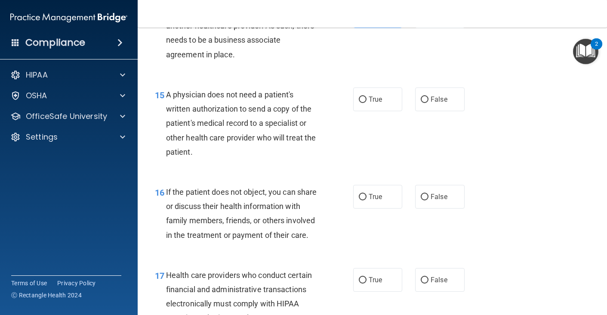
scroll to position [1169, 0]
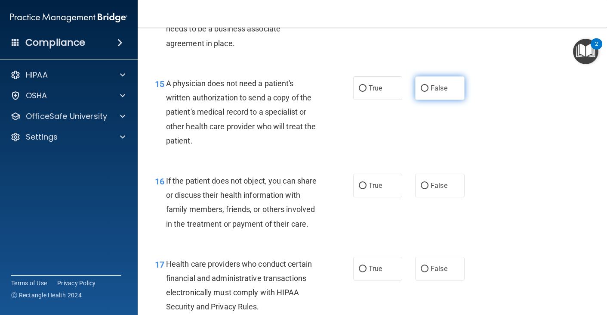
click at [437, 76] on label "False" at bounding box center [440, 88] width 50 height 24
click at [429, 85] on input "False" at bounding box center [425, 88] width 8 height 6
radio input "true"
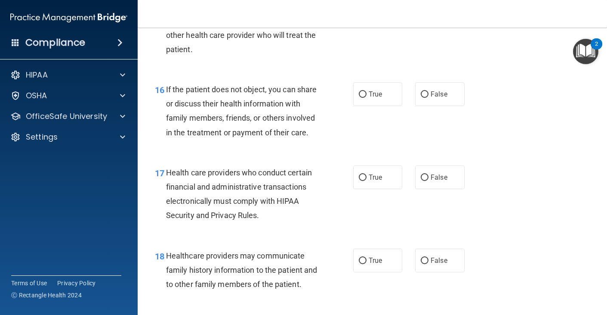
scroll to position [1261, 0]
click at [434, 82] on label "False" at bounding box center [440, 94] width 50 height 24
click at [429, 91] on input "False" at bounding box center [425, 94] width 8 height 6
radio input "true"
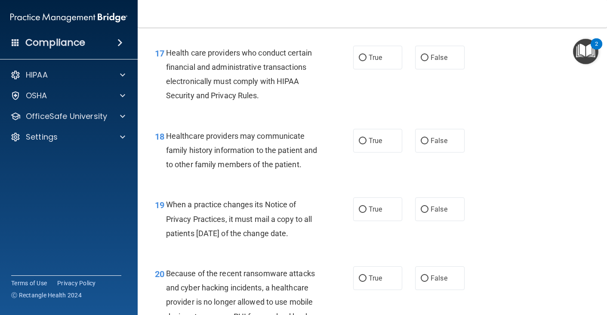
scroll to position [1383, 0]
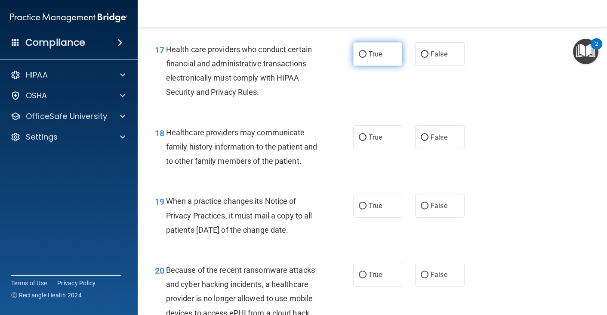
click at [378, 50] on span "True" at bounding box center [375, 54] width 13 height 8
click at [367, 51] on input "True" at bounding box center [363, 54] width 8 height 6
radio input "true"
click at [428, 127] on label "False" at bounding box center [440, 137] width 50 height 24
click at [428, 134] on input "False" at bounding box center [425, 137] width 8 height 6
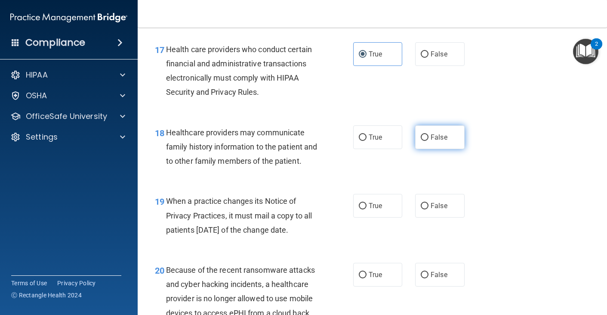
radio input "true"
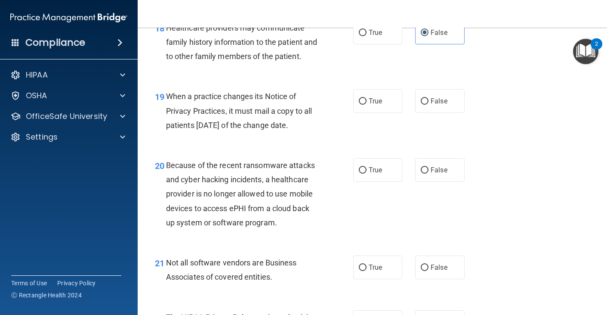
scroll to position [1488, 0]
click at [375, 96] on span "True" at bounding box center [375, 100] width 13 height 8
click at [367, 98] on input "True" at bounding box center [363, 101] width 8 height 6
radio input "true"
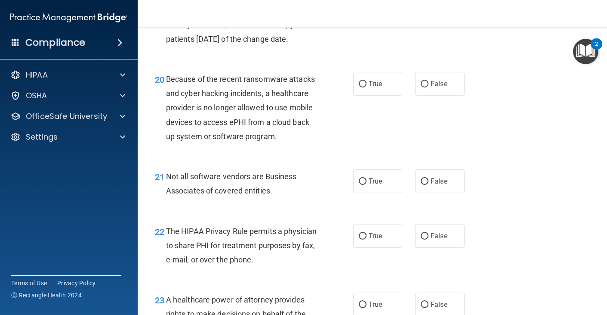
scroll to position [1575, 0]
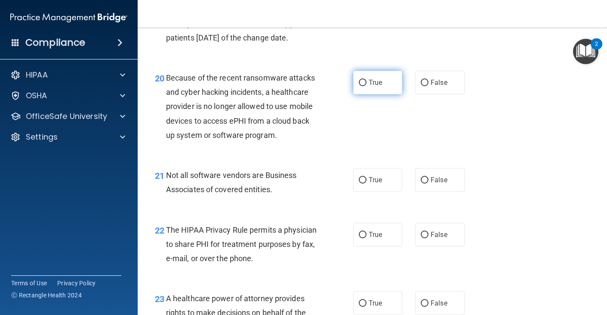
click at [370, 78] on span "True" at bounding box center [375, 82] width 13 height 8
click at [367, 80] on input "True" at bounding box center [363, 83] width 8 height 6
radio input "true"
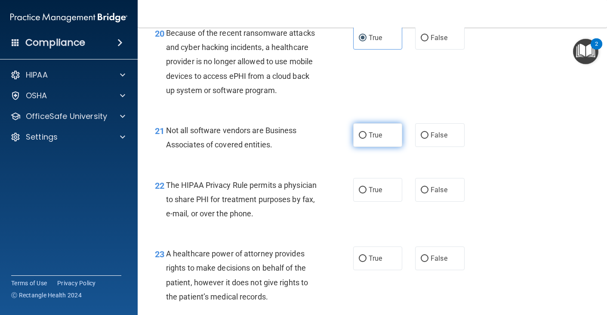
scroll to position [1639, 0]
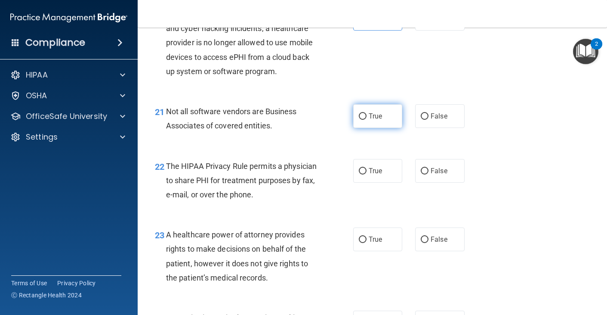
click at [375, 112] on label "True" at bounding box center [378, 116] width 50 height 24
click at [367, 113] on input "True" at bounding box center [363, 116] width 8 height 6
radio input "true"
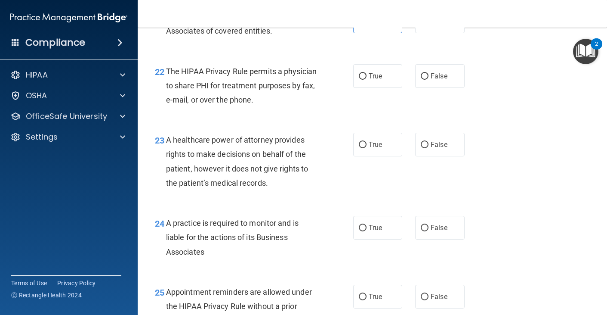
scroll to position [1734, 0]
click at [375, 71] on span "True" at bounding box center [375, 75] width 13 height 8
click at [367, 73] on input "True" at bounding box center [363, 76] width 8 height 6
radio input "true"
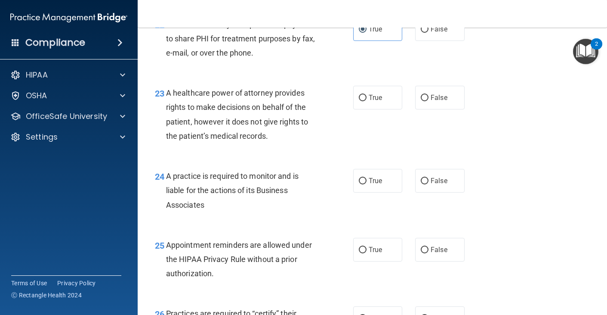
scroll to position [1794, 0]
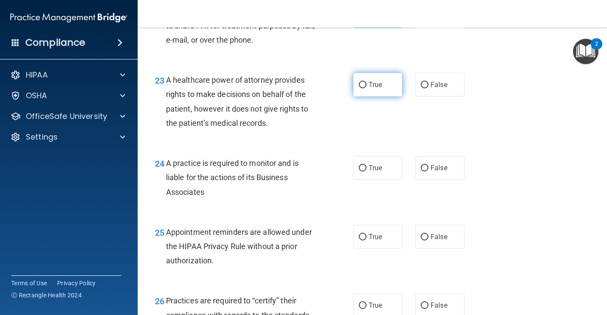
click at [370, 81] on label "True" at bounding box center [378, 85] width 50 height 24
click at [367, 82] on input "True" at bounding box center [363, 85] width 8 height 6
radio input "true"
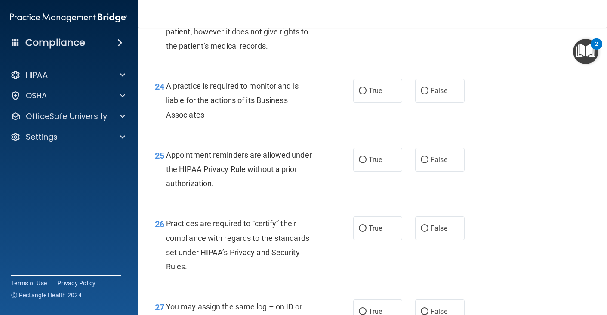
scroll to position [1872, 0]
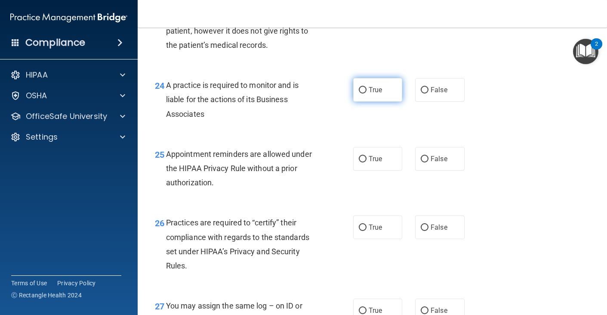
click at [372, 86] on label "True" at bounding box center [378, 90] width 50 height 24
click at [367, 87] on input "True" at bounding box center [363, 90] width 8 height 6
radio input "true"
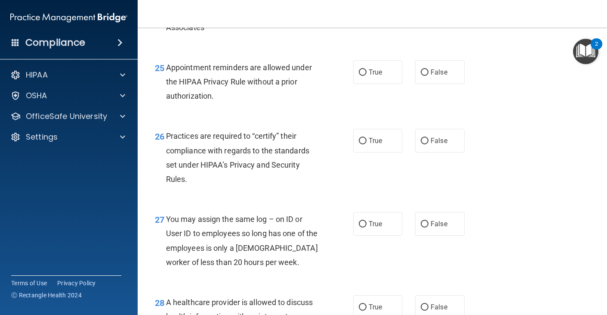
scroll to position [1959, 0]
click at [375, 68] on span "True" at bounding box center [375, 72] width 13 height 8
click at [367, 69] on input "True" at bounding box center [363, 72] width 8 height 6
radio input "true"
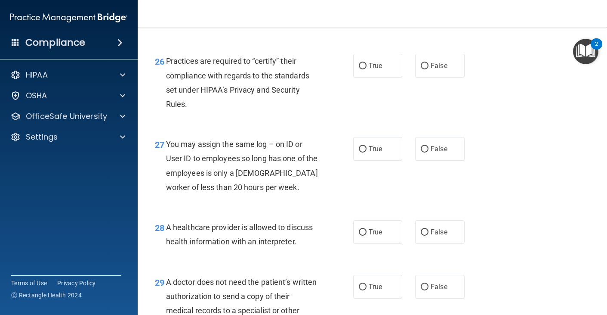
scroll to position [2033, 0]
click at [374, 61] on label "True" at bounding box center [378, 66] width 50 height 24
click at [367, 63] on input "True" at bounding box center [363, 66] width 8 height 6
radio input "true"
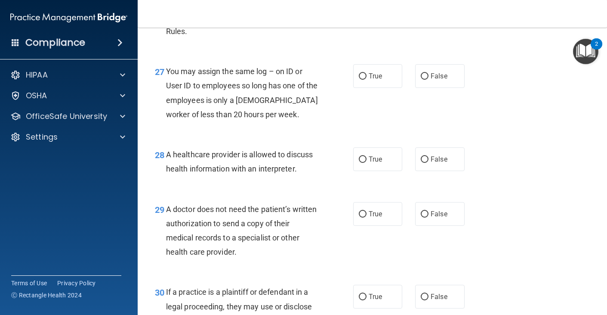
scroll to position [2106, 0]
click at [425, 73] on input "False" at bounding box center [425, 76] width 8 height 6
radio input "true"
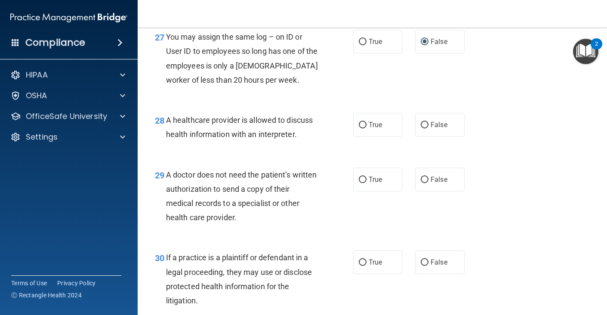
scroll to position [2142, 0]
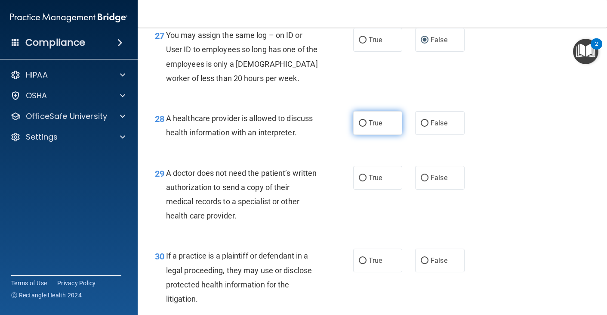
click at [378, 119] on label "True" at bounding box center [378, 123] width 50 height 24
click at [367, 120] on input "True" at bounding box center [363, 123] width 8 height 6
radio input "true"
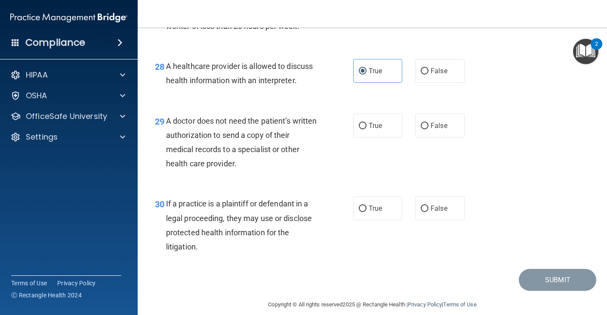
scroll to position [2193, 0]
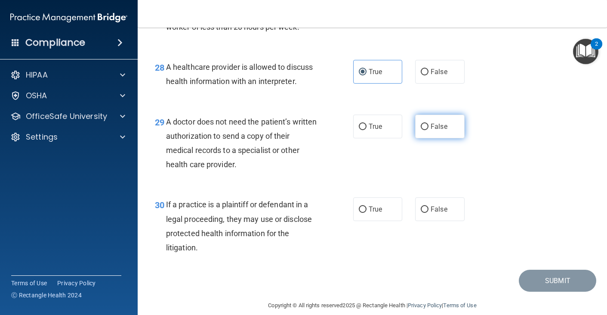
click at [445, 122] on span "False" at bounding box center [439, 126] width 17 height 8
click at [429, 124] on input "False" at bounding box center [425, 127] width 8 height 6
radio input "true"
click at [436, 205] on span "False" at bounding box center [439, 209] width 17 height 8
click at [429, 206] on input "False" at bounding box center [425, 209] width 8 height 6
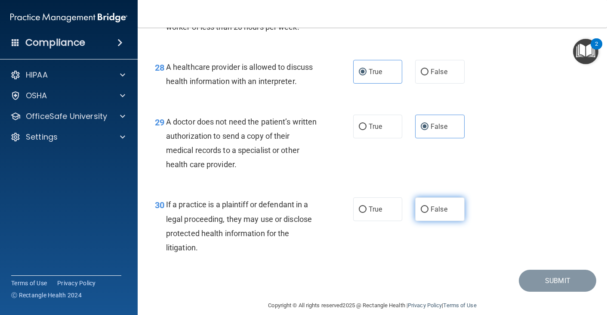
radio input "true"
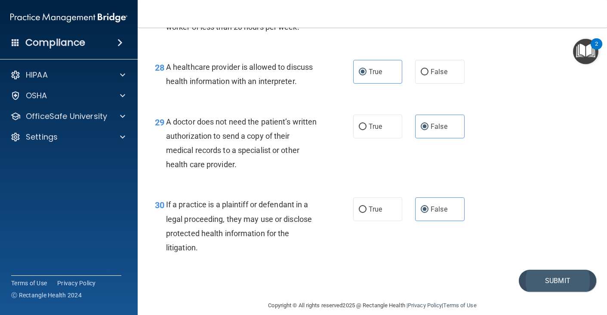
click at [551, 270] on button "Submit" at bounding box center [557, 281] width 77 height 22
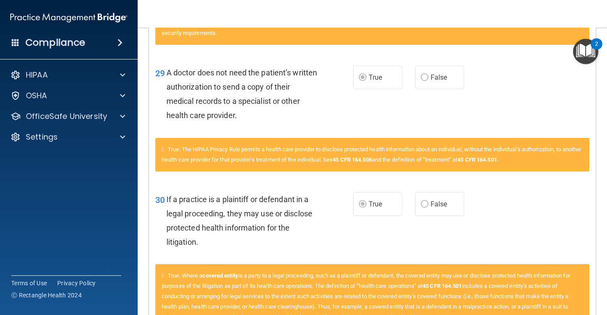
scroll to position [2150, 0]
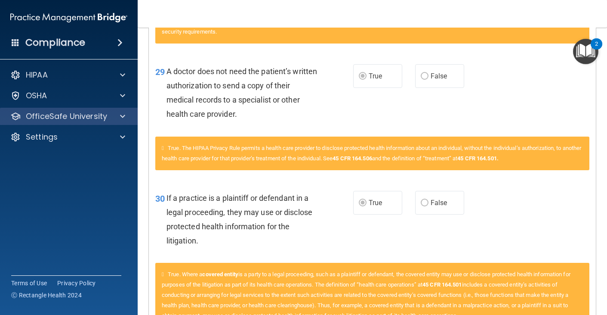
click at [121, 115] on span at bounding box center [122, 116] width 5 height 10
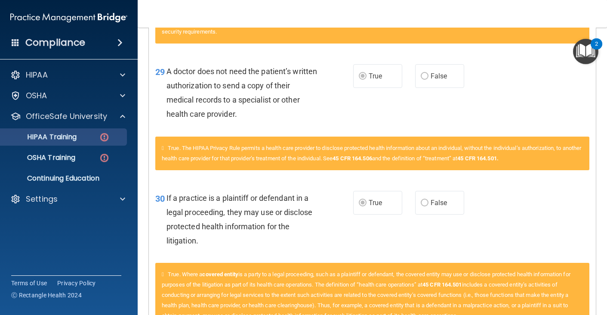
click at [101, 135] on img at bounding box center [104, 137] width 11 height 11
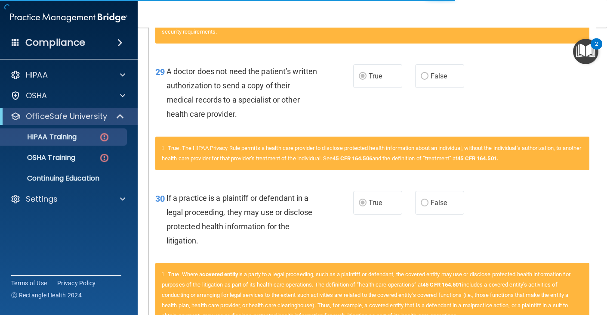
scroll to position [327, 0]
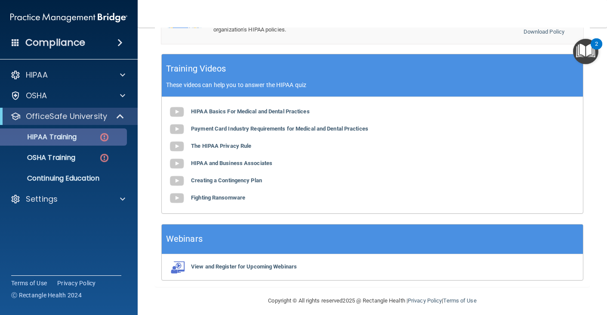
click at [65, 136] on p "HIPAA Training" at bounding box center [41, 137] width 71 height 9
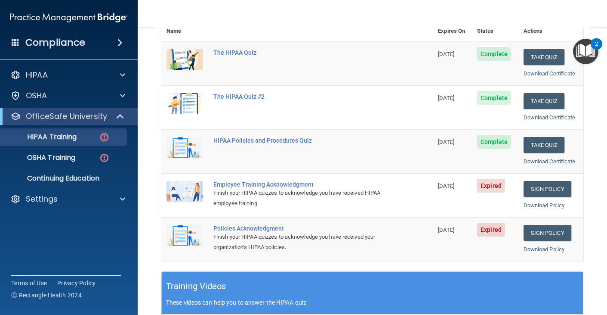
scroll to position [110, 0]
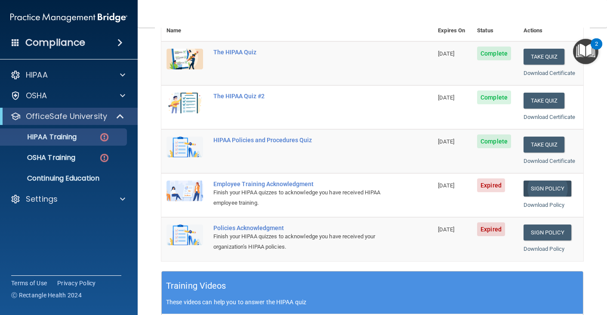
click at [546, 185] on link "Sign Policy" at bounding box center [548, 188] width 48 height 16
click at [73, 136] on p "HIPAA Training" at bounding box center [41, 137] width 71 height 9
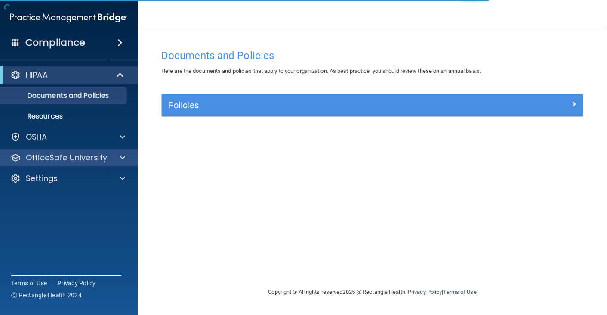
click at [120, 155] on div at bounding box center [122, 157] width 22 height 10
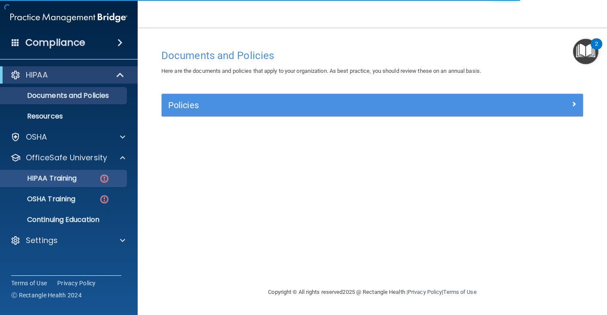
click at [109, 174] on img at bounding box center [104, 178] width 11 height 11
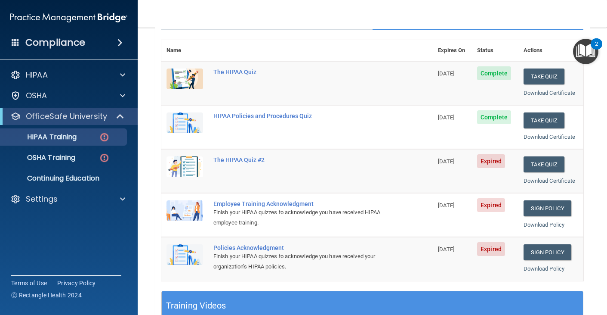
scroll to position [91, 0]
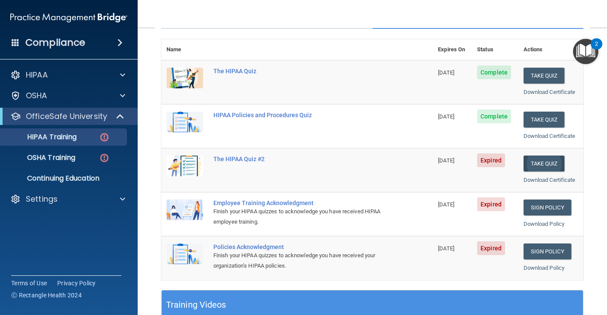
click at [549, 158] on button "Take Quiz" at bounding box center [544, 163] width 41 height 16
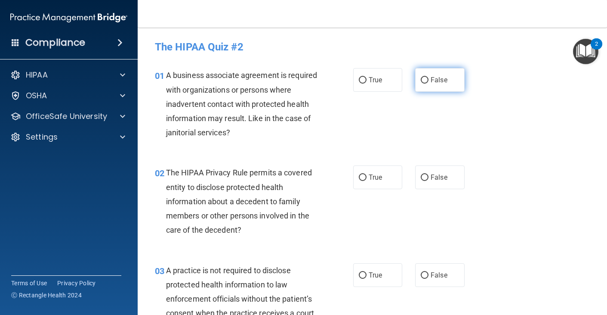
click at [437, 77] on span "False" at bounding box center [439, 80] width 17 height 8
click at [429, 77] on input "False" at bounding box center [425, 80] width 8 height 6
radio input "true"
click at [428, 274] on input "False" at bounding box center [425, 275] width 8 height 6
radio input "true"
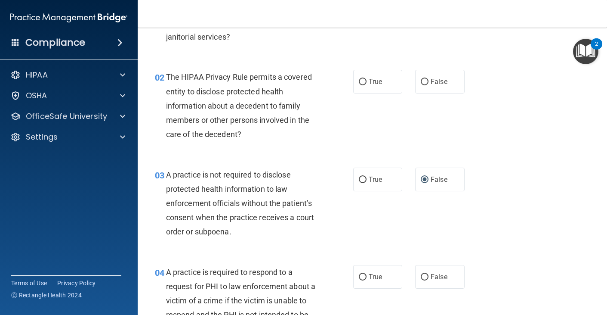
scroll to position [98, 0]
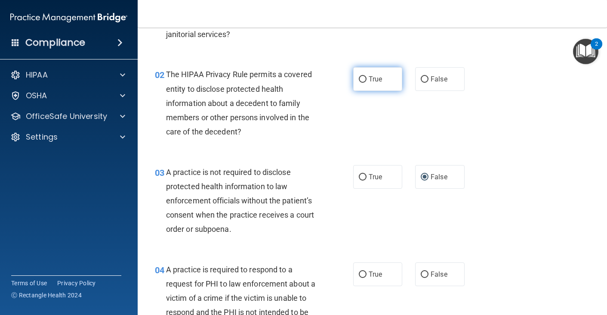
click at [374, 81] on span "True" at bounding box center [375, 79] width 13 height 8
click at [367, 81] on input "True" at bounding box center [363, 79] width 8 height 6
radio input "true"
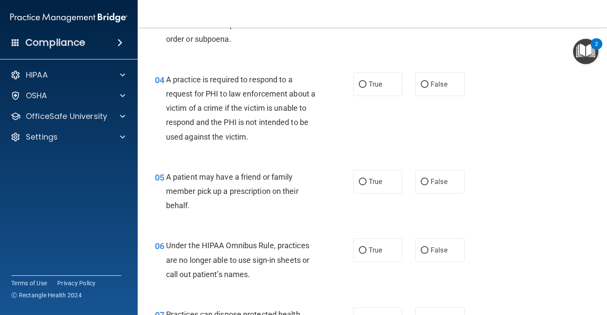
scroll to position [288, 0]
click at [360, 178] on input "True" at bounding box center [363, 181] width 8 height 6
radio input "true"
click at [426, 253] on label "False" at bounding box center [440, 250] width 50 height 24
click at [426, 253] on input "False" at bounding box center [425, 250] width 8 height 6
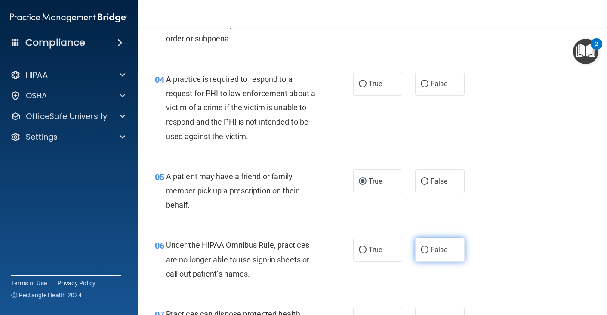
radio input "true"
click at [360, 83] on input "True" at bounding box center [363, 84] width 8 height 6
radio input "true"
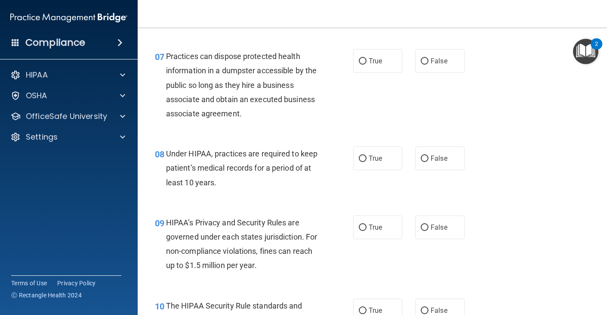
scroll to position [546, 0]
click at [428, 58] on input "False" at bounding box center [425, 61] width 8 height 6
radio input "true"
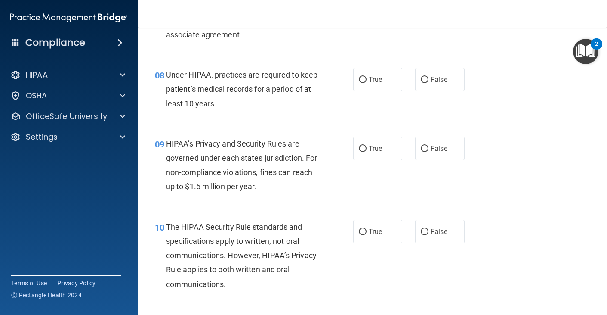
scroll to position [626, 0]
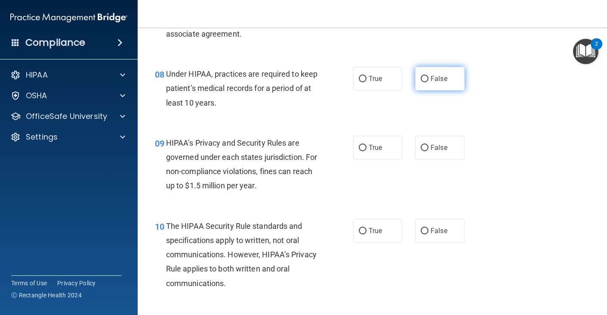
click at [431, 80] on label "False" at bounding box center [440, 79] width 50 height 24
click at [429, 80] on input "False" at bounding box center [425, 79] width 8 height 6
radio input "true"
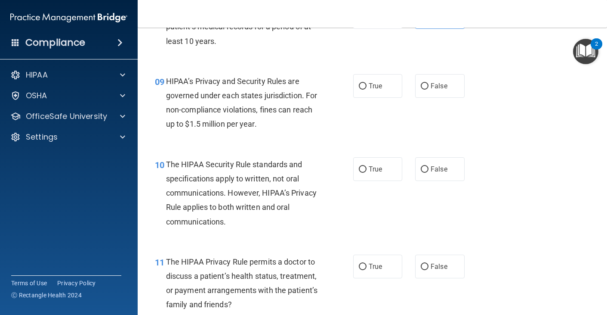
scroll to position [698, 0]
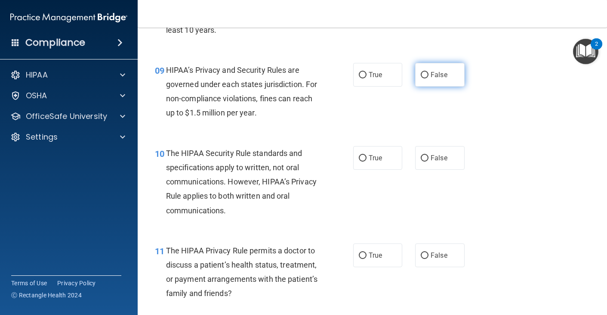
click at [422, 74] on input "False" at bounding box center [425, 75] width 8 height 6
radio input "true"
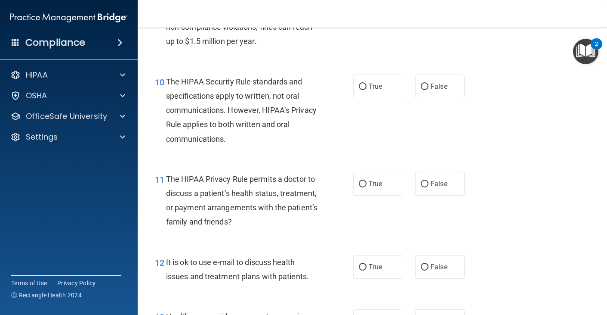
scroll to position [770, 0]
click at [373, 83] on span "True" at bounding box center [375, 86] width 13 height 8
click at [367, 83] on input "True" at bounding box center [363, 86] width 8 height 6
radio input "true"
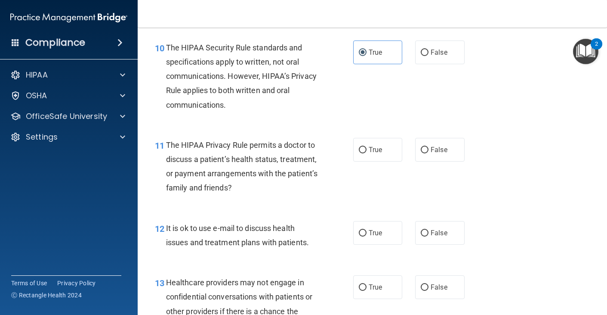
scroll to position [805, 0]
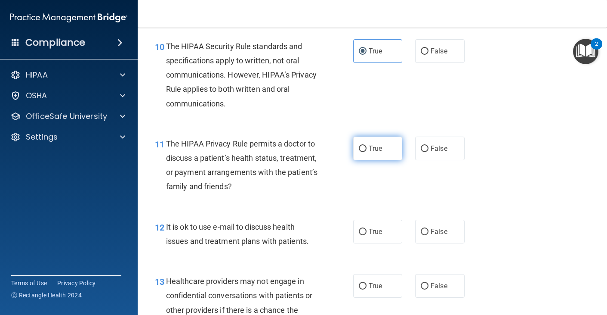
click at [364, 146] on input "True" at bounding box center [363, 149] width 8 height 6
radio input "true"
click at [364, 229] on input "True" at bounding box center [363, 232] width 8 height 6
radio input "true"
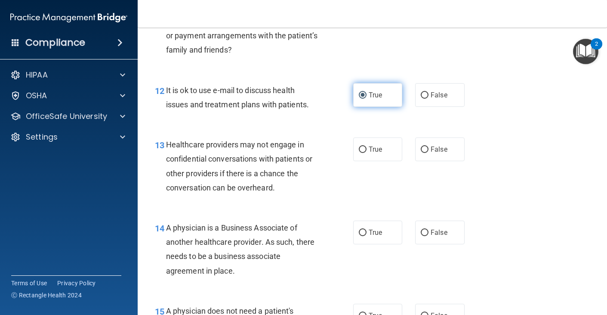
scroll to position [943, 0]
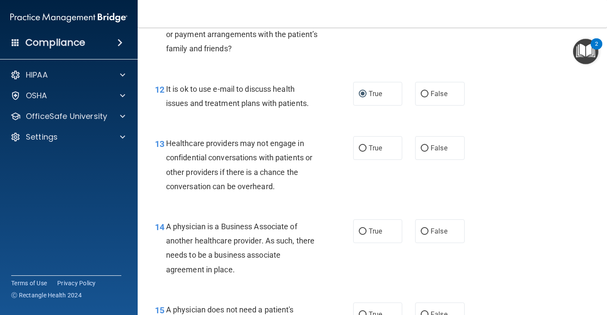
click at [413, 136] on div "True False" at bounding box center [412, 148] width 118 height 24
click at [432, 144] on span "False" at bounding box center [439, 148] width 17 height 8
click at [429, 145] on input "False" at bounding box center [425, 148] width 8 height 6
radio input "true"
click at [437, 231] on label "False" at bounding box center [440, 231] width 50 height 24
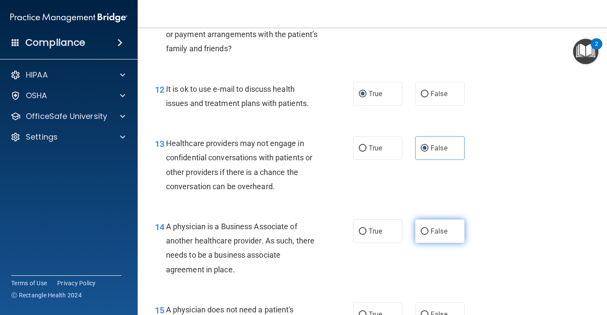
click at [429, 231] on input "False" at bounding box center [425, 231] width 8 height 6
radio input "true"
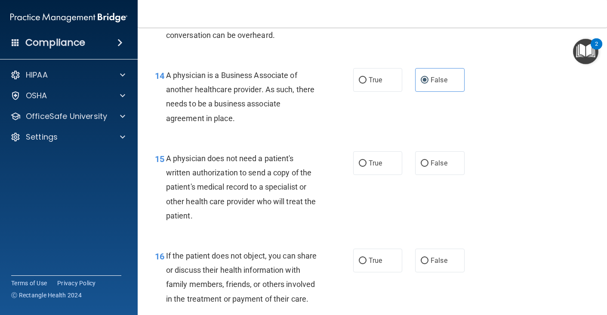
scroll to position [1098, 0]
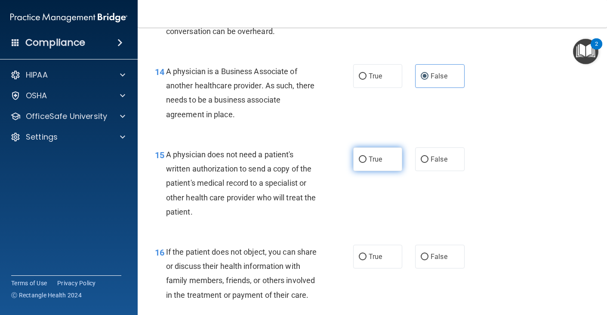
click at [363, 161] on label "True" at bounding box center [378, 159] width 50 height 24
click at [363, 161] on input "True" at bounding box center [363, 159] width 8 height 6
radio input "true"
click at [364, 254] on input "True" at bounding box center [363, 257] width 8 height 6
radio input "true"
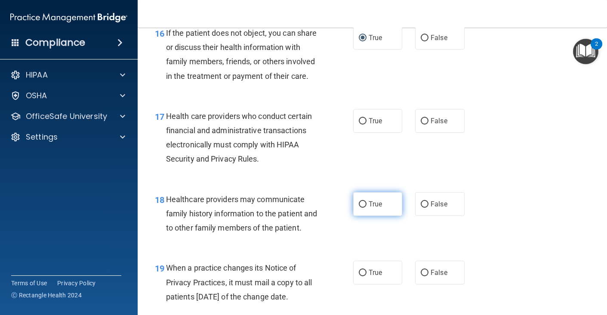
scroll to position [1317, 0]
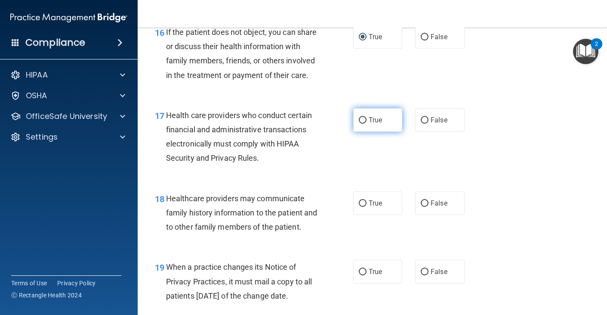
click at [369, 108] on label "True" at bounding box center [378, 120] width 50 height 24
click at [367, 117] on input "True" at bounding box center [363, 120] width 8 height 6
radio input "true"
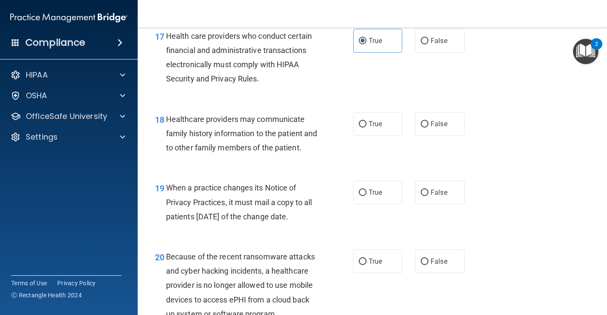
scroll to position [1398, 0]
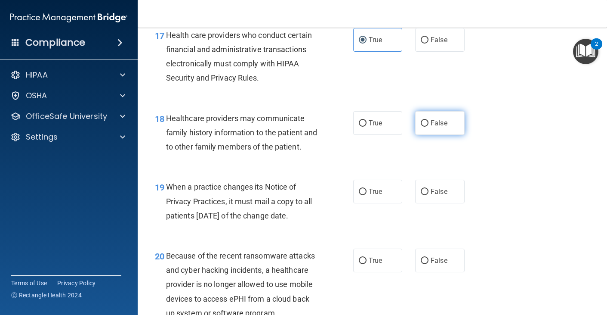
click at [421, 120] on input "False" at bounding box center [425, 123] width 8 height 6
radio input "true"
click at [435, 188] on span "False" at bounding box center [439, 191] width 17 height 8
click at [429, 189] on input "False" at bounding box center [425, 192] width 8 height 6
radio input "true"
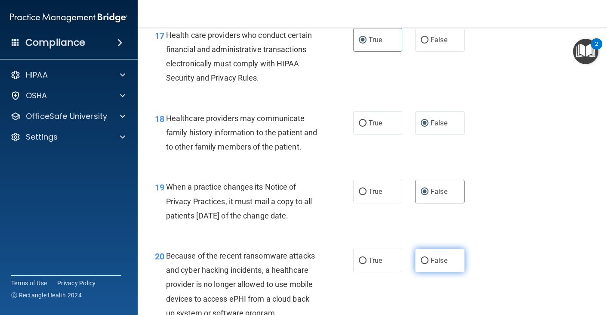
click at [437, 256] on span "False" at bounding box center [439, 260] width 17 height 8
click at [429, 257] on input "False" at bounding box center [425, 260] width 8 height 6
radio input "true"
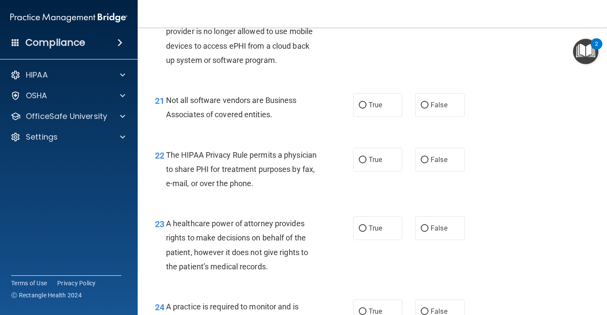
scroll to position [1658, 0]
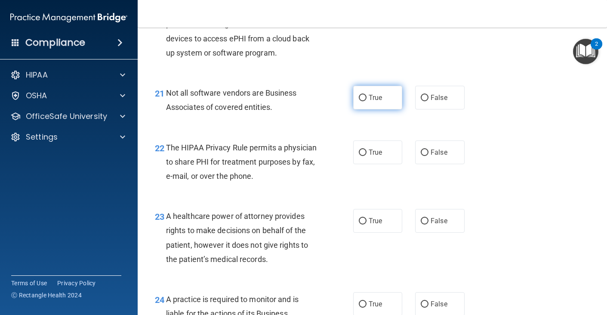
click at [372, 86] on label "True" at bounding box center [378, 98] width 50 height 24
click at [367, 95] on input "True" at bounding box center [363, 98] width 8 height 6
radio input "true"
click at [368, 159] on div "22 The HIPAA Privacy Rule permits a physician to share PHI for treatment purpos…" at bounding box center [373, 164] width 448 height 69
click at [368, 143] on label "True" at bounding box center [378, 152] width 50 height 24
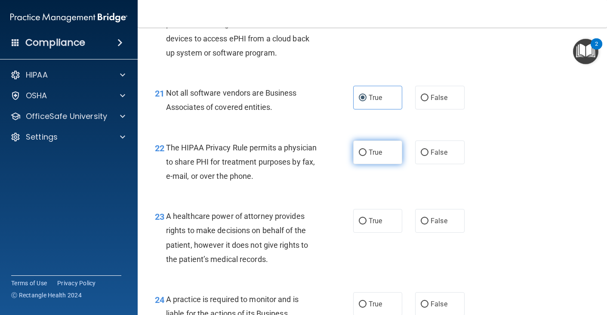
click at [367, 149] on input "True" at bounding box center [363, 152] width 8 height 6
radio input "true"
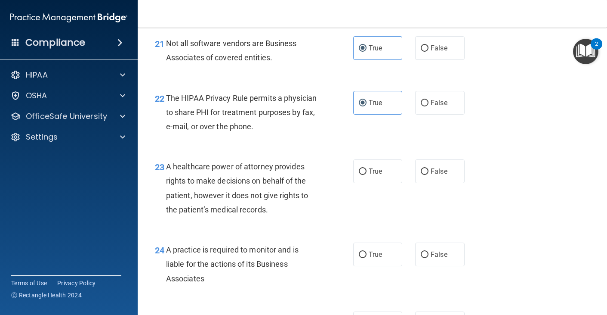
scroll to position [1709, 0]
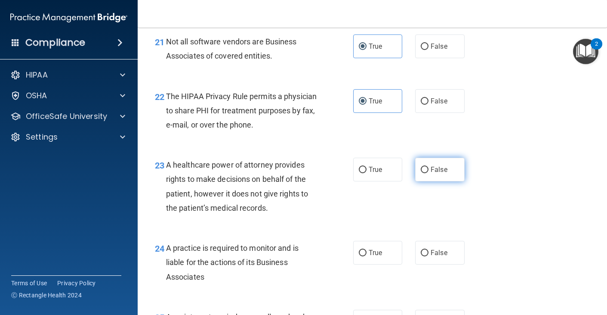
click at [443, 165] on span "False" at bounding box center [439, 169] width 17 height 8
click at [429, 167] on input "False" at bounding box center [425, 170] width 8 height 6
radio input "true"
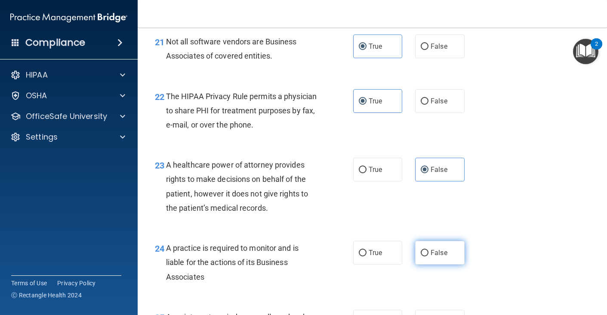
click at [439, 241] on label "False" at bounding box center [440, 253] width 50 height 24
click at [429, 250] on input "False" at bounding box center [425, 253] width 8 height 6
radio input "true"
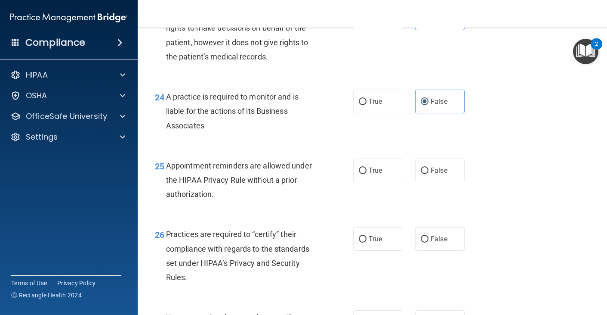
scroll to position [1867, 0]
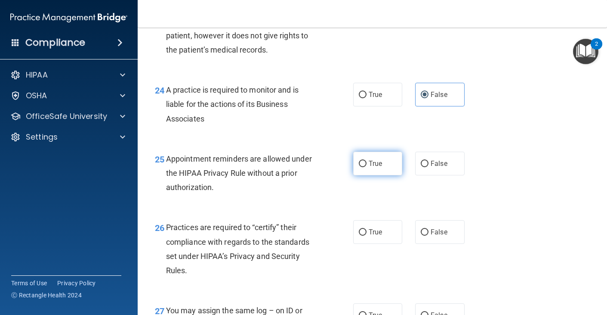
click at [360, 161] on input "True" at bounding box center [363, 164] width 8 height 6
radio input "true"
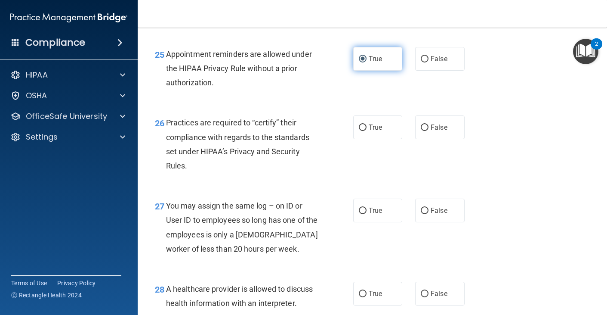
scroll to position [1974, 0]
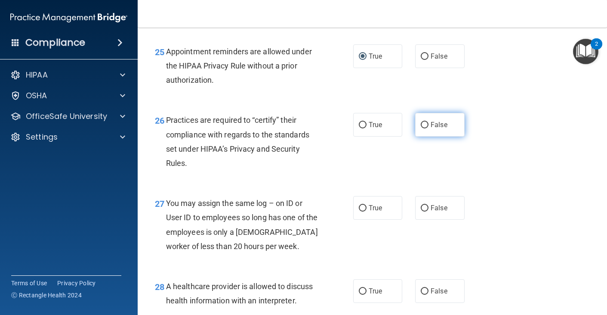
click at [426, 122] on input "False" at bounding box center [425, 125] width 8 height 6
radio input "true"
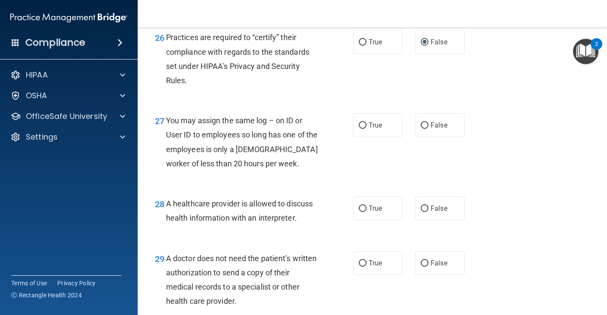
scroll to position [2056, 0]
click at [435, 121] on span "False" at bounding box center [439, 125] width 17 height 8
click at [429, 123] on input "False" at bounding box center [425, 126] width 8 height 6
radio input "true"
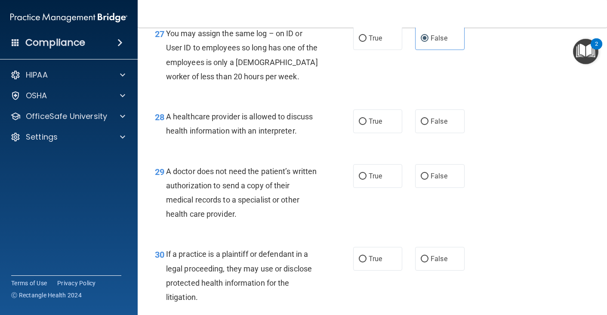
scroll to position [2146, 0]
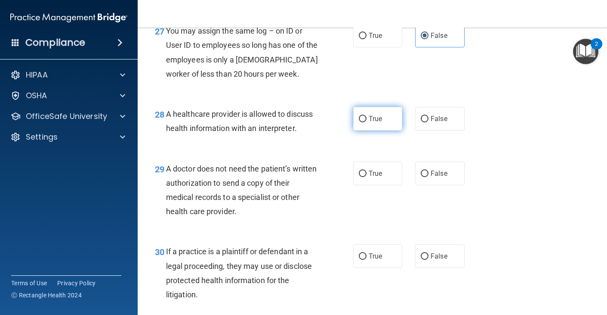
click at [374, 114] on label "True" at bounding box center [378, 119] width 50 height 24
click at [367, 116] on input "True" at bounding box center [363, 119] width 8 height 6
radio input "true"
click at [361, 167] on label "True" at bounding box center [378, 173] width 50 height 24
click at [361, 170] on input "True" at bounding box center [363, 173] width 8 height 6
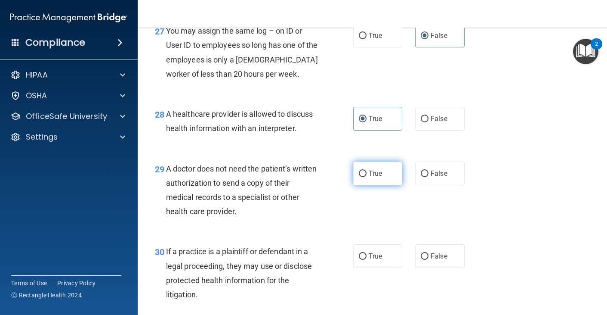
radio input "true"
click at [369, 252] on span "True" at bounding box center [375, 256] width 13 height 8
click at [367, 253] on input "True" at bounding box center [363, 256] width 8 height 6
radio input "true"
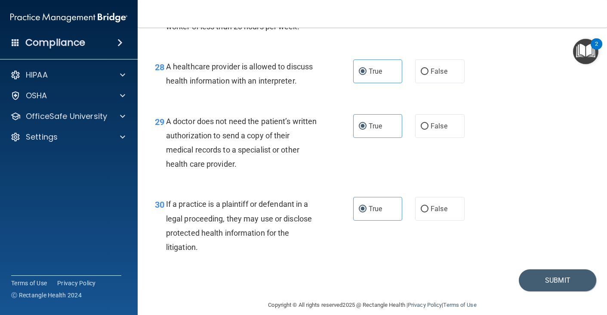
scroll to position [2193, 0]
click at [551, 270] on button "Submit" at bounding box center [557, 281] width 77 height 22
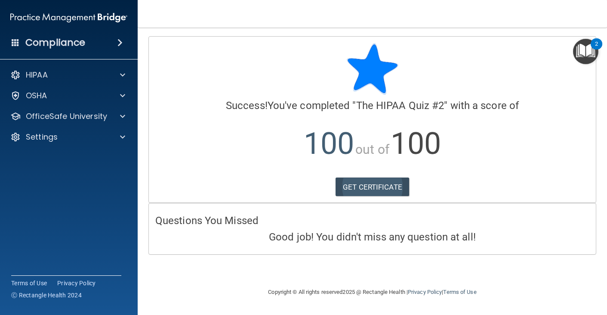
click at [373, 183] on link "GET CERTIFICATE" at bounding box center [373, 186] width 74 height 19
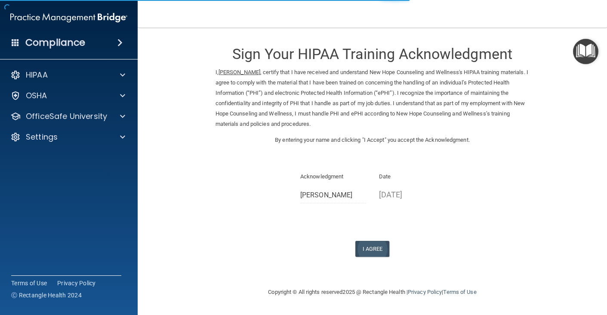
click at [369, 241] on button "I Agree" at bounding box center [373, 249] width 34 height 16
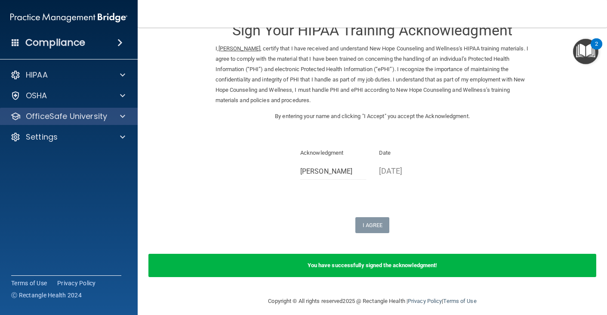
scroll to position [23, 0]
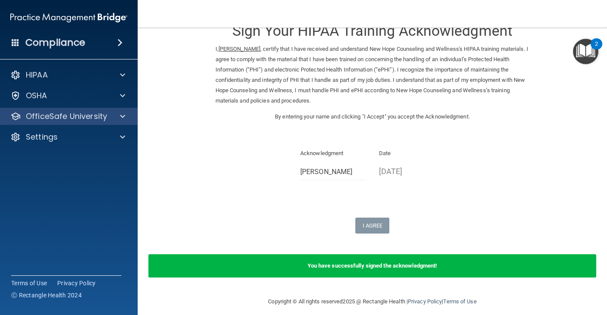
click at [122, 116] on span at bounding box center [122, 116] width 5 height 10
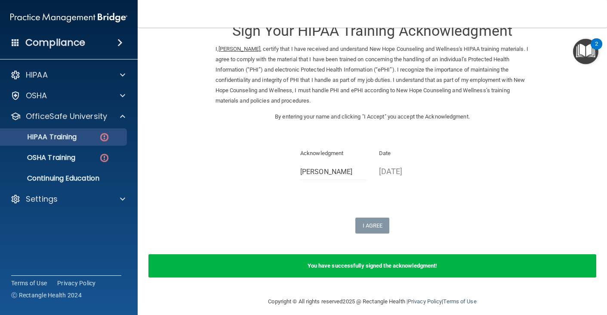
click at [104, 135] on img at bounding box center [104, 137] width 11 height 11
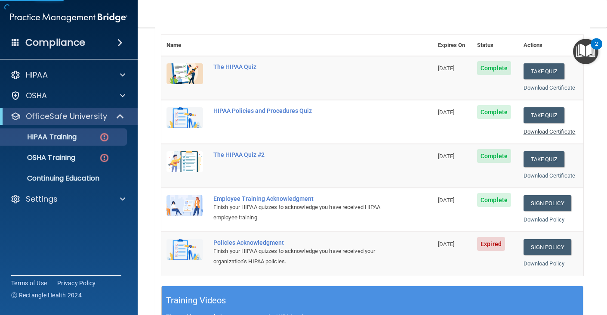
scroll to position [105, 0]
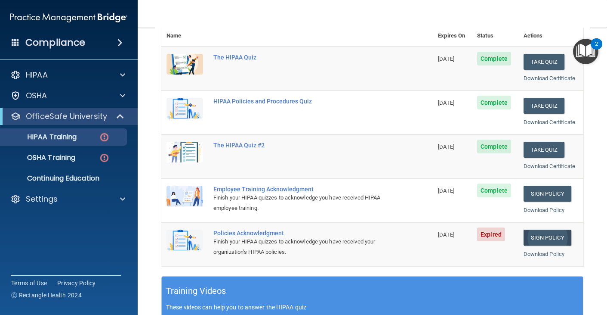
click at [549, 232] on link "Sign Policy" at bounding box center [548, 237] width 48 height 16
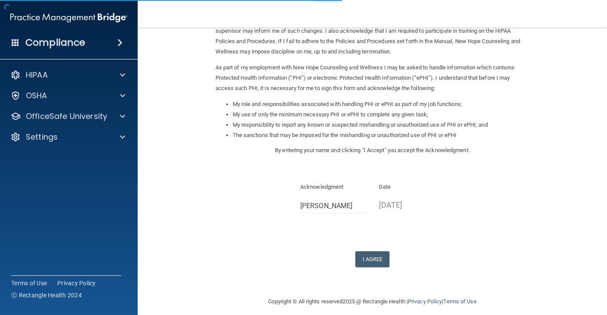
scroll to position [71, 0]
click at [381, 253] on button "I Agree" at bounding box center [373, 260] width 34 height 16
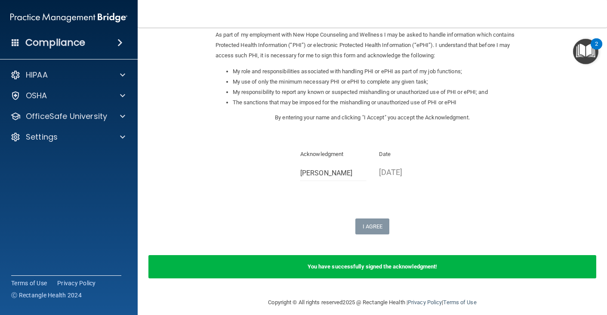
scroll to position [105, 0]
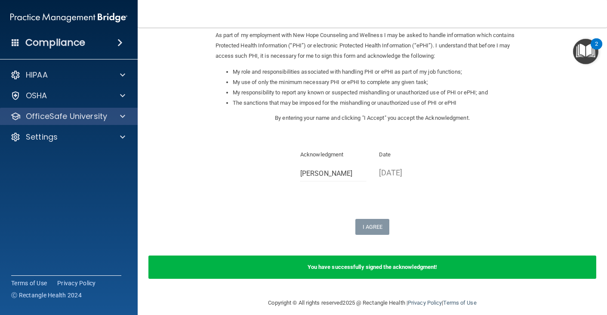
click at [127, 115] on div at bounding box center [122, 116] width 22 height 10
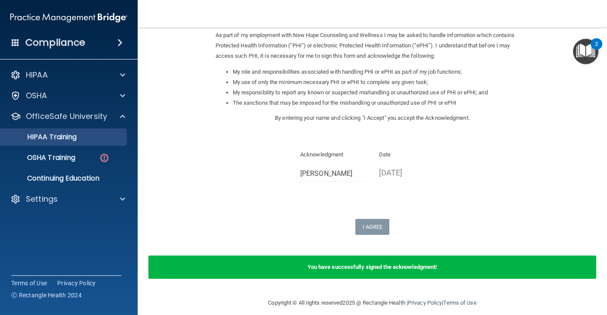
click at [77, 134] on p "HIPAA Training" at bounding box center [41, 137] width 71 height 9
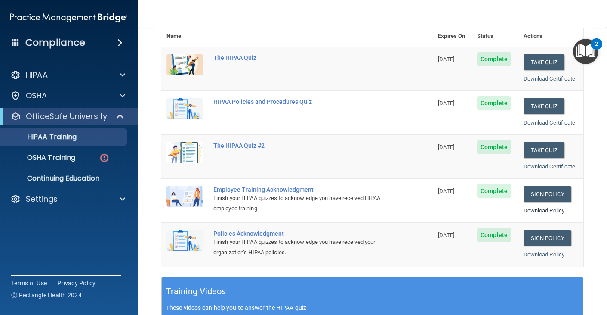
click at [542, 207] on link "Download Policy" at bounding box center [544, 210] width 41 height 6
click at [544, 251] on link "Download Policy" at bounding box center [544, 254] width 41 height 6
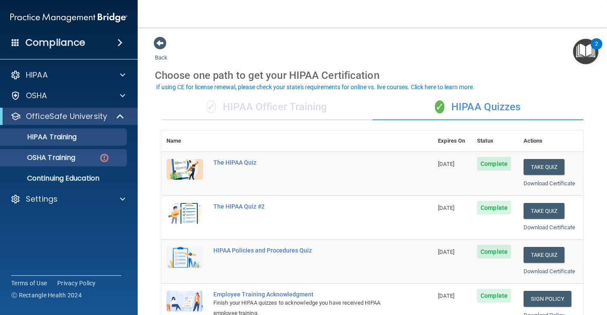
click at [65, 155] on p "OSHA Training" at bounding box center [41, 157] width 70 height 9
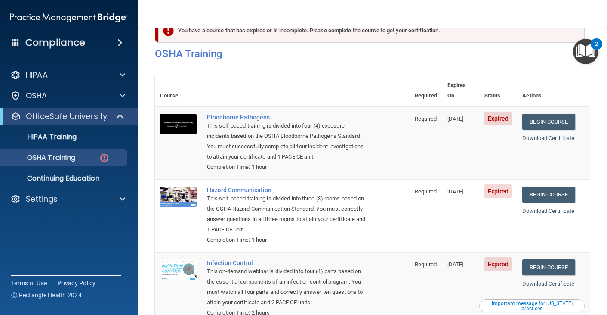
scroll to position [9, 0]
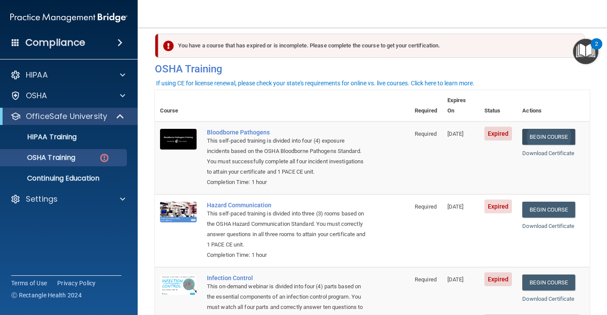
click at [558, 129] on link "Begin Course" at bounding box center [549, 137] width 53 height 16
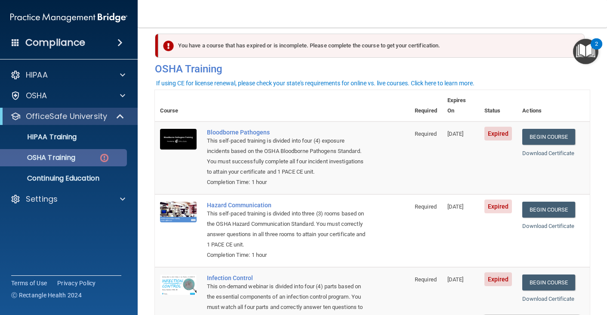
click at [58, 157] on p "OSHA Training" at bounding box center [41, 157] width 70 height 9
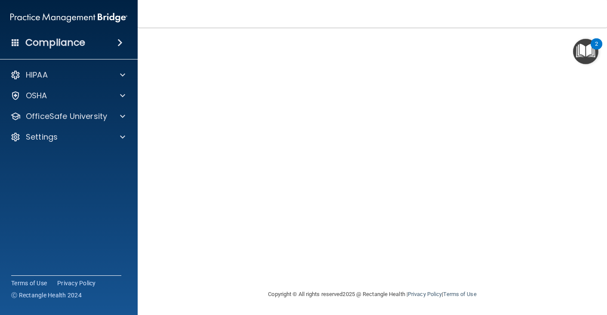
scroll to position [53, 0]
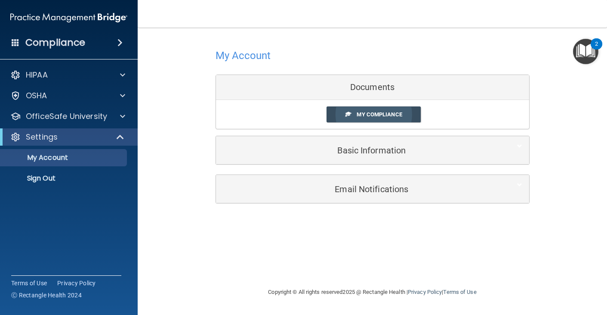
click at [370, 116] on span "My Compliance" at bounding box center [379, 114] width 45 height 6
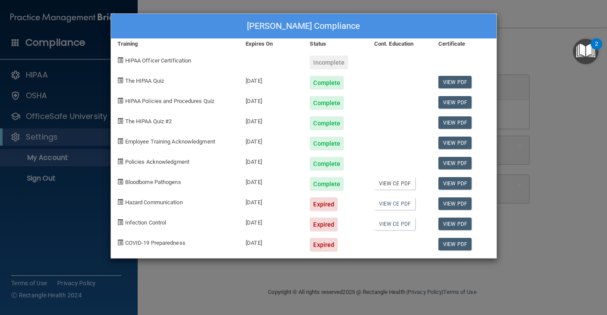
click at [405, 184] on link "View CE PDF" at bounding box center [395, 183] width 41 height 12
click at [156, 201] on span "Hazard Communication" at bounding box center [154, 202] width 58 height 6
click at [61, 201] on div "[PERSON_NAME] Compliance Training Expires On Status Cont. Education Certificate…" at bounding box center [303, 157] width 607 height 315
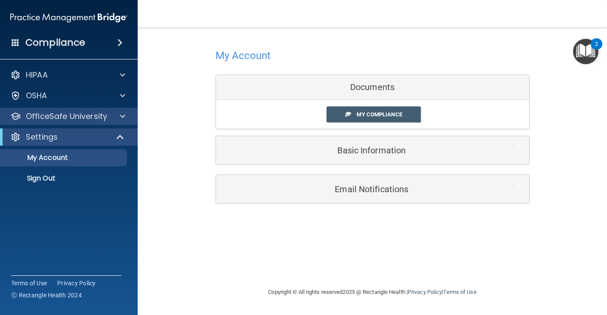
click at [124, 112] on span at bounding box center [122, 116] width 5 height 10
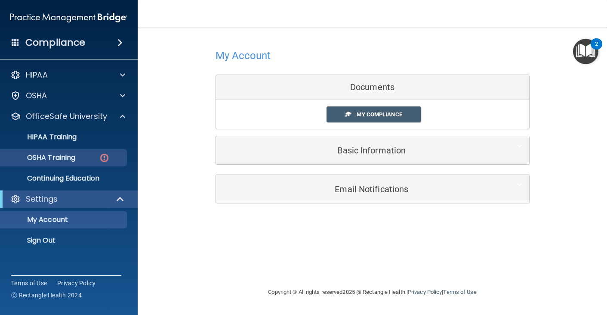
click at [71, 155] on p "OSHA Training" at bounding box center [41, 157] width 70 height 9
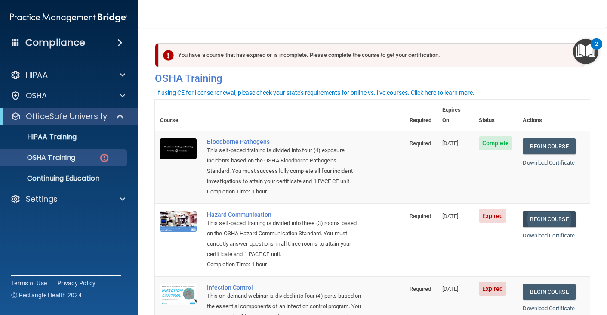
click at [559, 211] on link "Begin Course" at bounding box center [549, 219] width 53 height 16
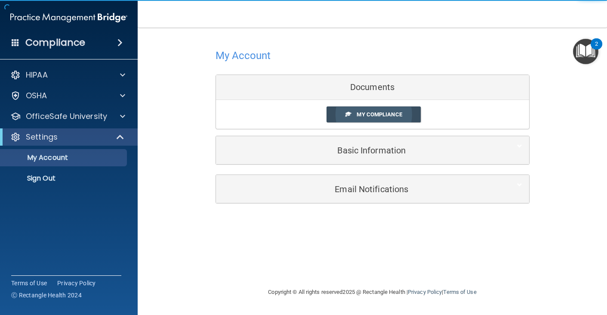
click at [376, 113] on span "My Compliance" at bounding box center [379, 114] width 45 height 6
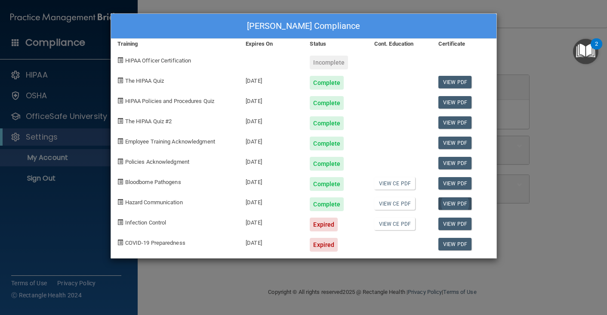
click at [463, 203] on link "View PDF" at bounding box center [455, 203] width 33 height 12
click at [26, 198] on div "[PERSON_NAME] Compliance Training Expires On Status Cont. Education Certificate…" at bounding box center [303, 157] width 607 height 315
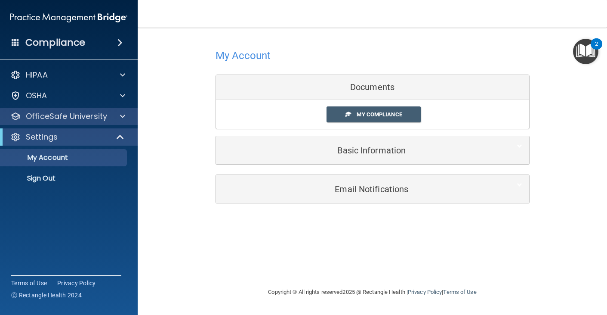
click at [121, 116] on span at bounding box center [122, 116] width 5 height 10
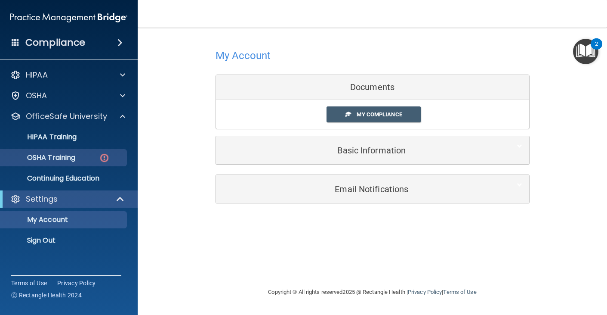
click at [59, 156] on p "OSHA Training" at bounding box center [41, 157] width 70 height 9
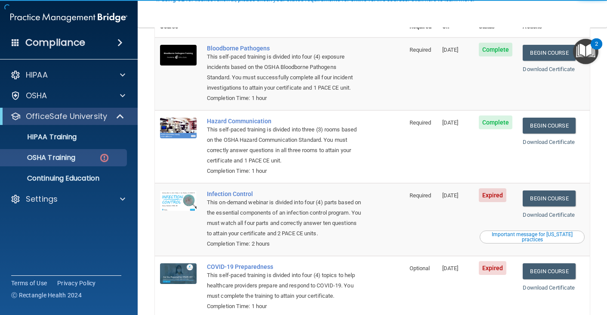
scroll to position [95, 0]
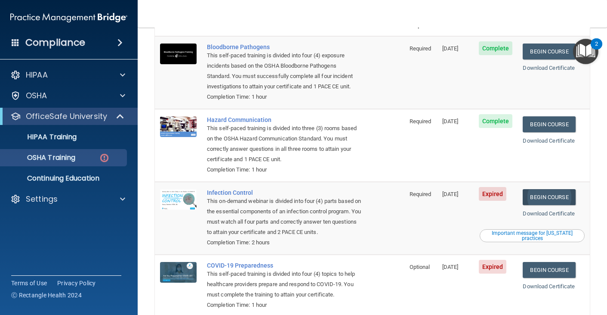
click at [546, 189] on link "Begin Course" at bounding box center [549, 197] width 53 height 16
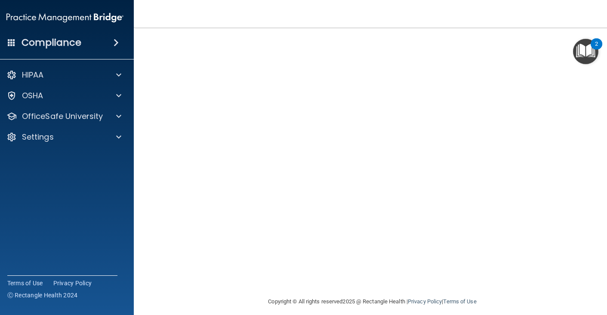
scroll to position [47, 0]
click at [119, 118] on span at bounding box center [118, 116] width 5 height 10
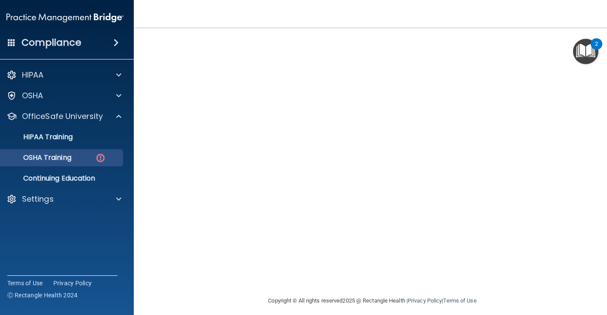
click at [65, 156] on p "OSHA Training" at bounding box center [37, 157] width 70 height 9
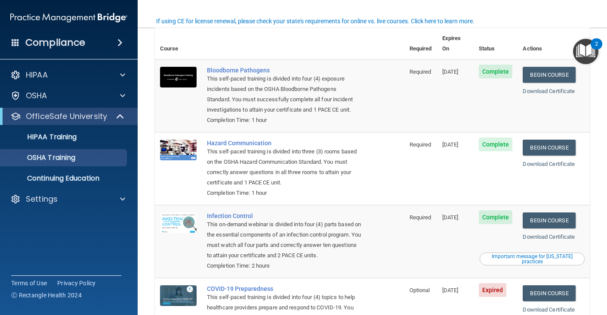
scroll to position [98, 0]
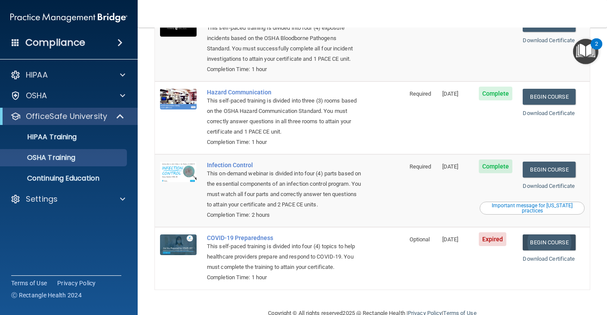
click at [549, 234] on link "Begin Course" at bounding box center [549, 242] width 53 height 16
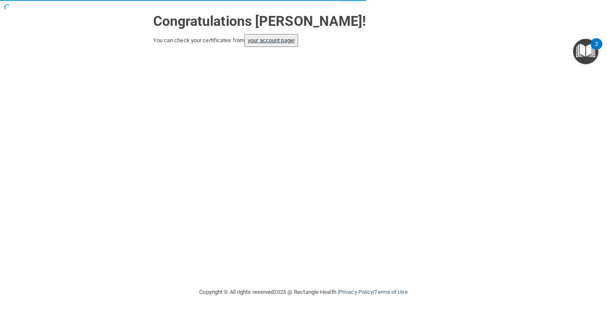
click at [288, 40] on link "your account page!" at bounding box center [271, 40] width 47 height 6
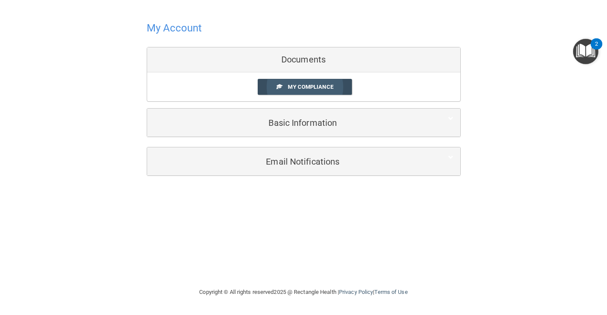
click at [319, 89] on span "My Compliance" at bounding box center [310, 87] width 45 height 6
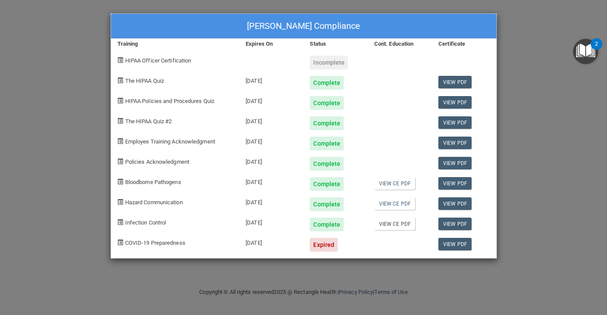
click at [403, 227] on link "View CE PDF" at bounding box center [395, 223] width 41 height 12
click at [562, 208] on div "Amanda Carr's Compliance Training Expires On Status Cont. Education Certificate…" at bounding box center [303, 157] width 607 height 315
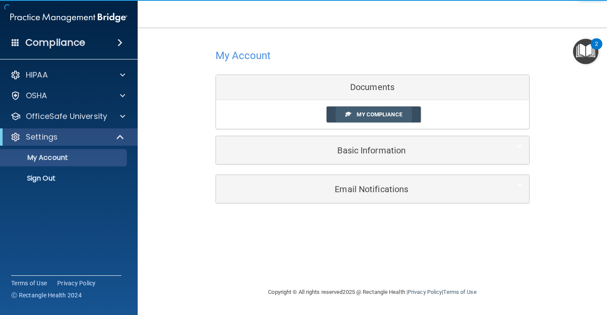
click at [378, 112] on span "My Compliance" at bounding box center [379, 114] width 45 height 6
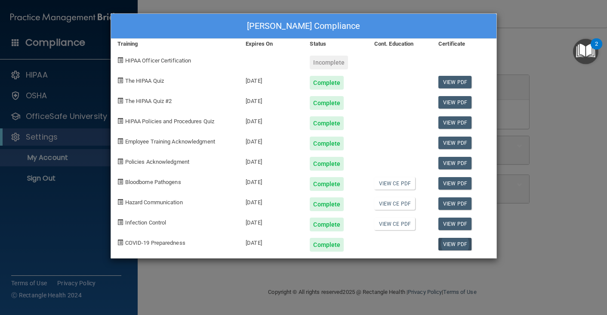
click at [461, 243] on link "View PDF" at bounding box center [455, 244] width 33 height 12
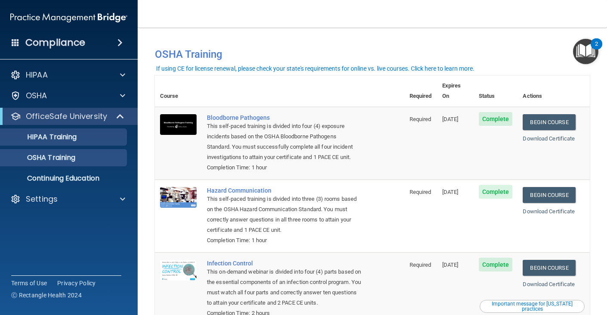
click at [73, 138] on p "HIPAA Training" at bounding box center [41, 137] width 71 height 9
